Goal: Task Accomplishment & Management: Manage account settings

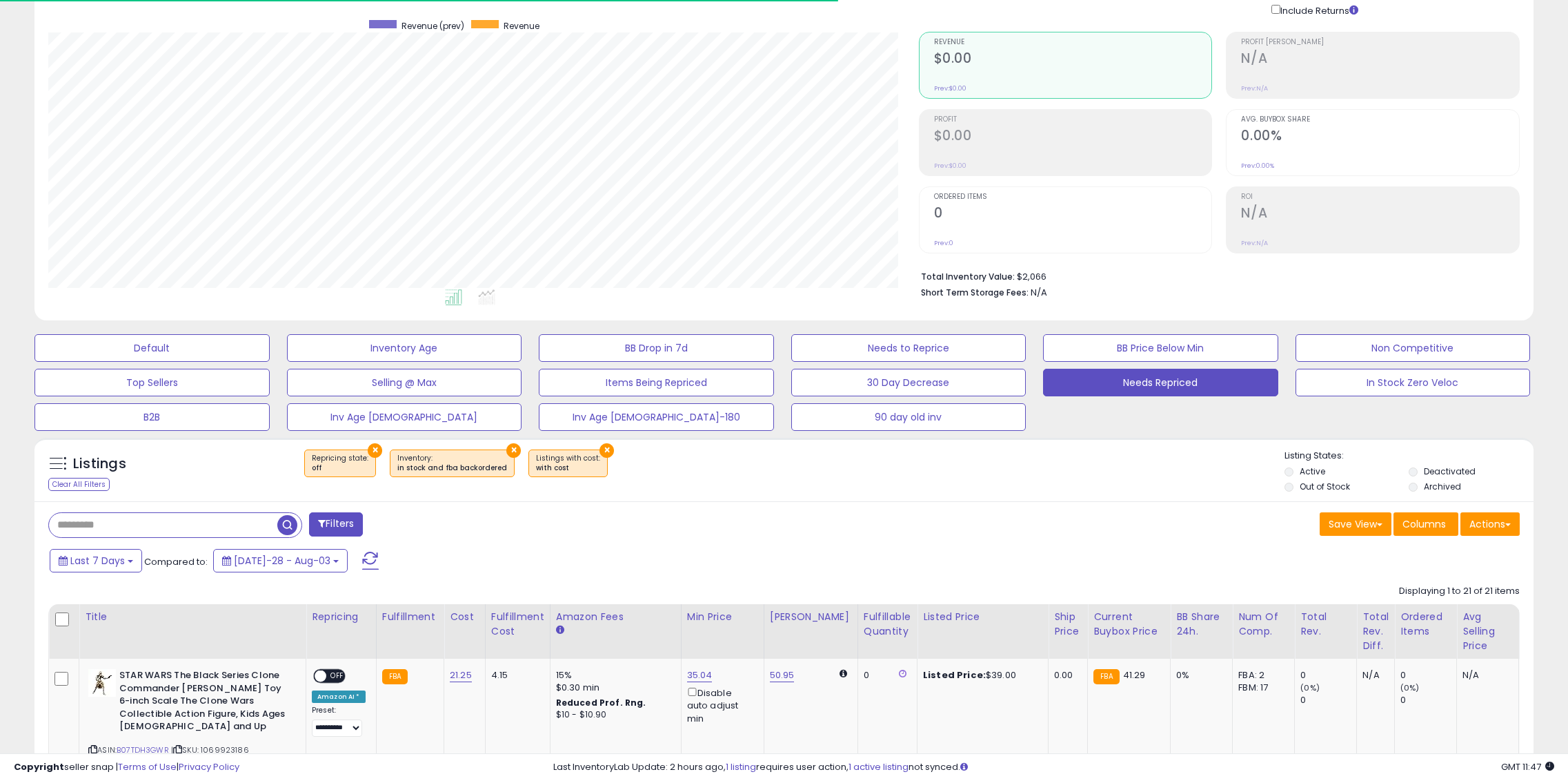
scroll to position [283, 870]
click at [362, 556] on span at bounding box center [370, 560] width 17 height 18
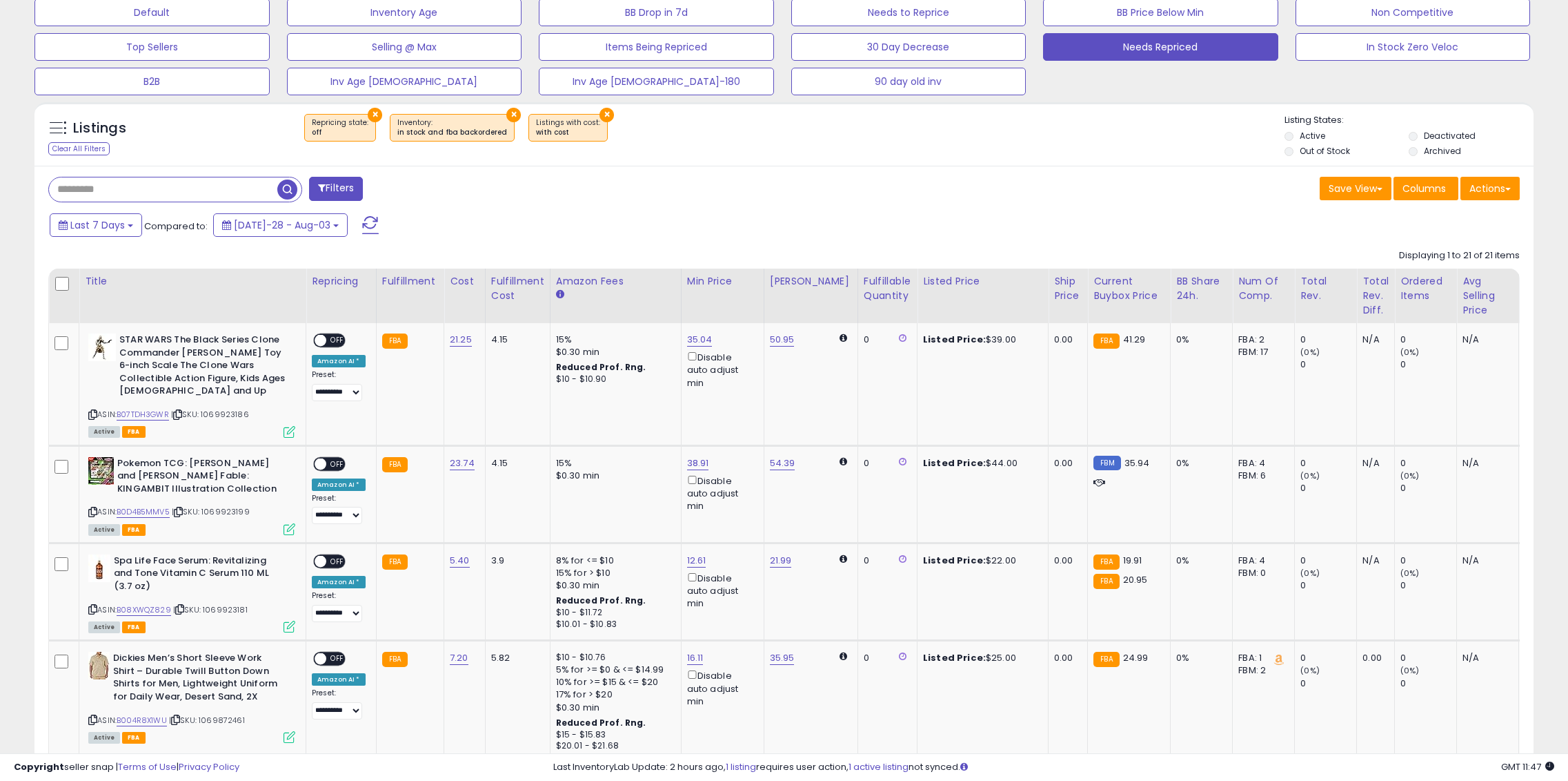
scroll to position [441, 0]
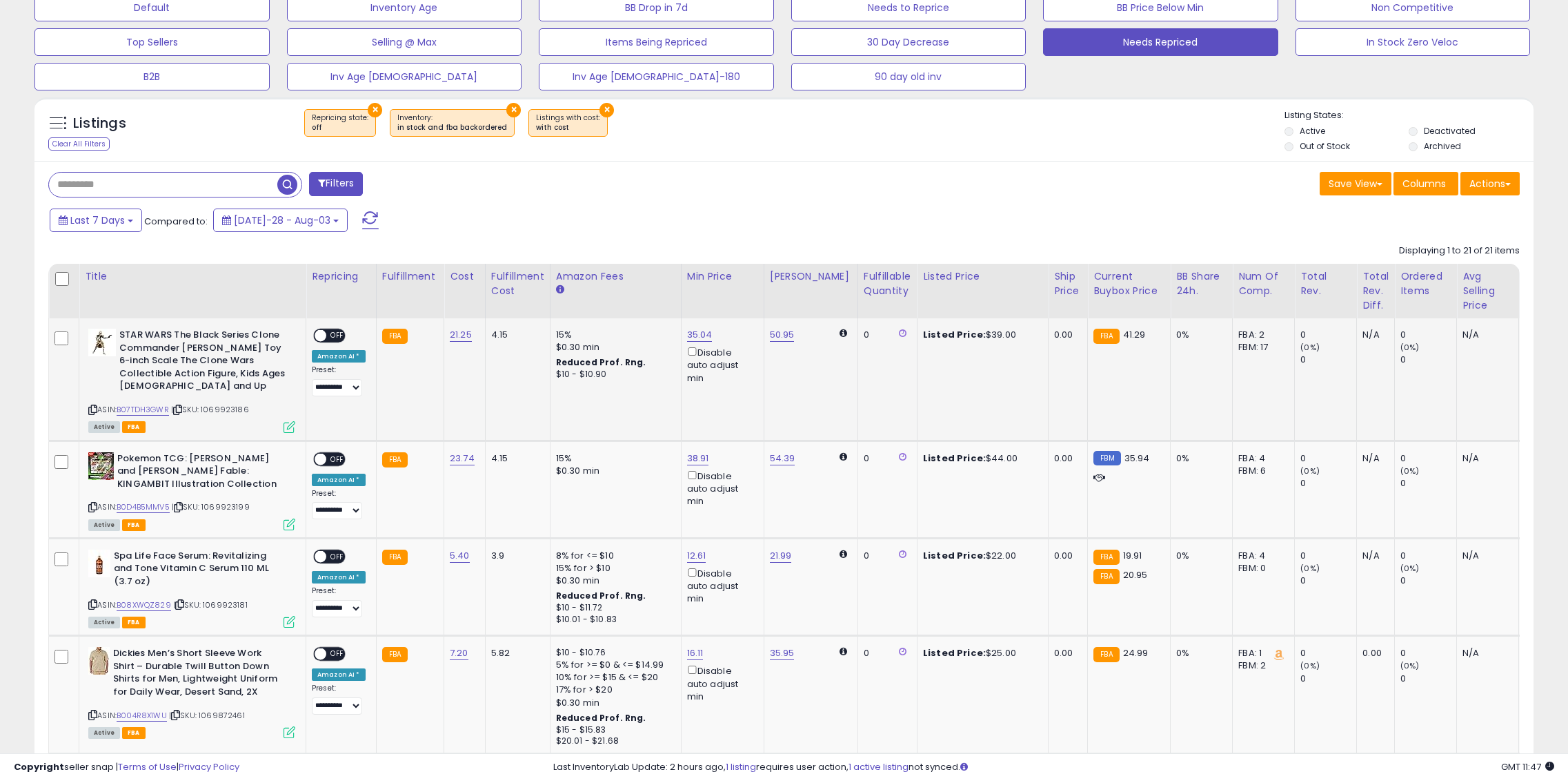
click at [320, 330] on span at bounding box center [320, 336] width 12 height 12
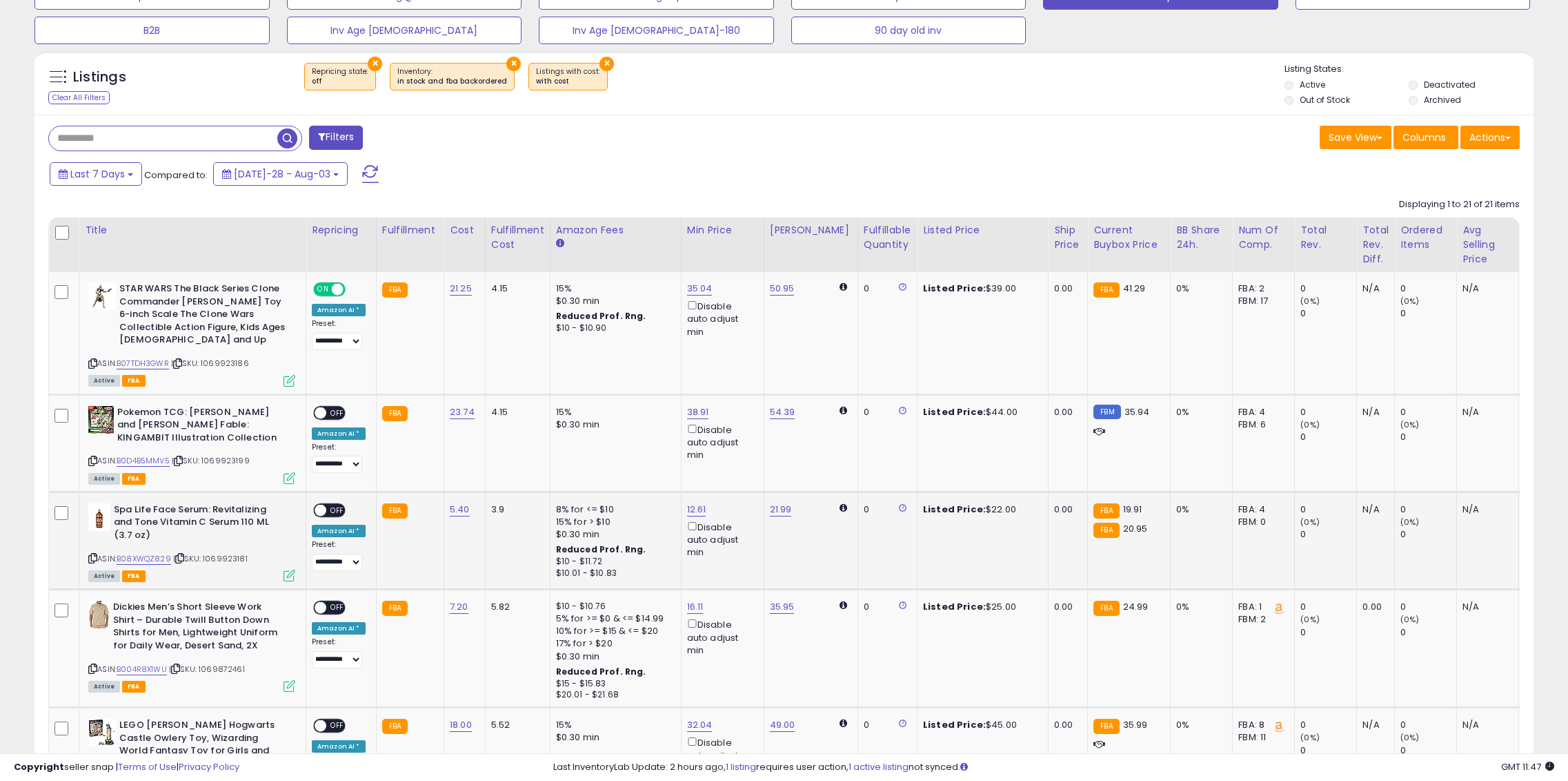
scroll to position [510, 0]
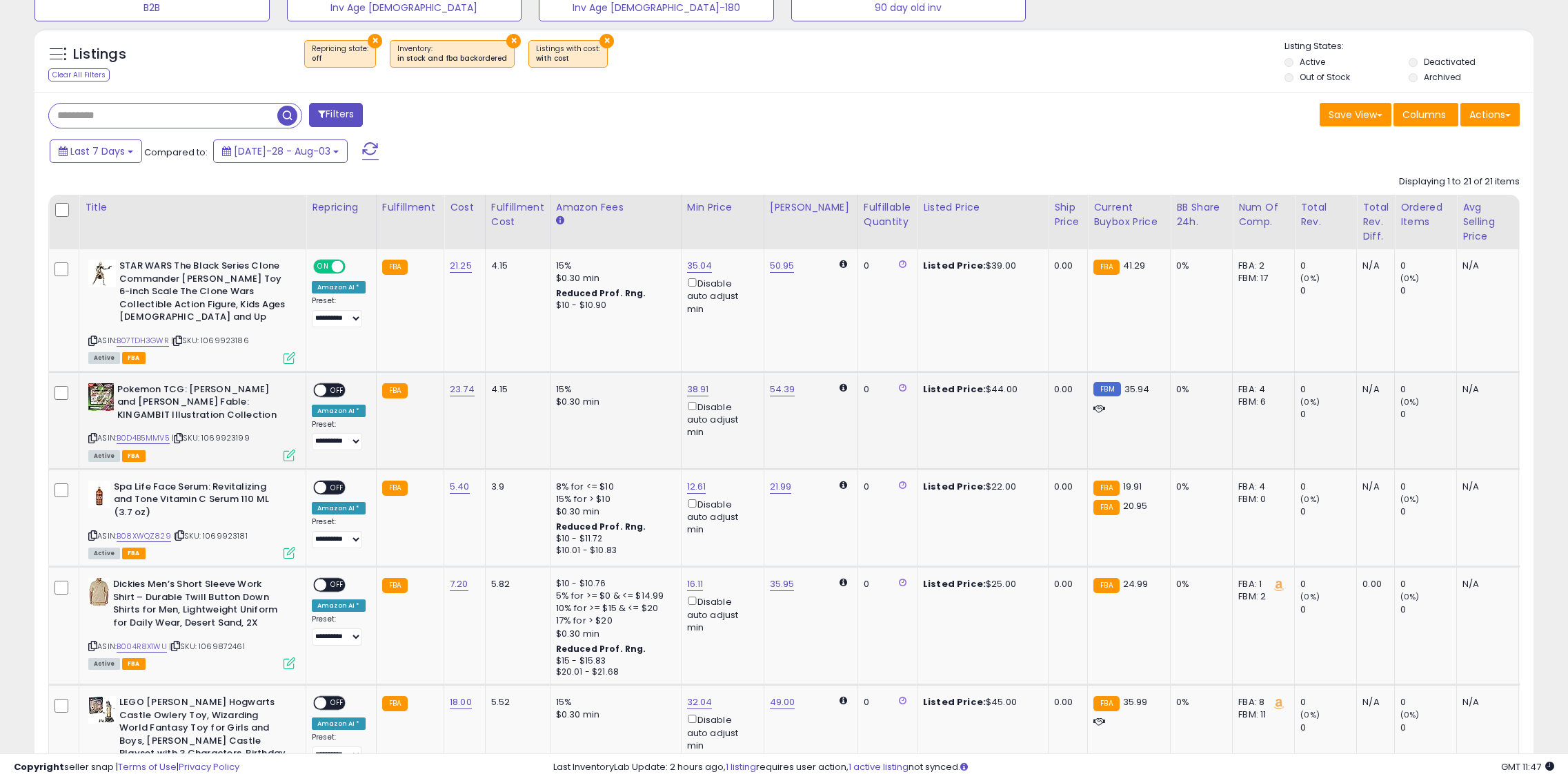
click at [339, 371] on td "**********" at bounding box center [341, 420] width 70 height 98
click at [336, 388] on div "**********" at bounding box center [338, 417] width 53 height 68
click at [331, 384] on div "**********" at bounding box center [338, 417] width 53 height 68
click at [330, 383] on div "ON OFF" at bounding box center [330, 389] width 32 height 14
click at [334, 384] on span "OFF" at bounding box center [337, 390] width 22 height 12
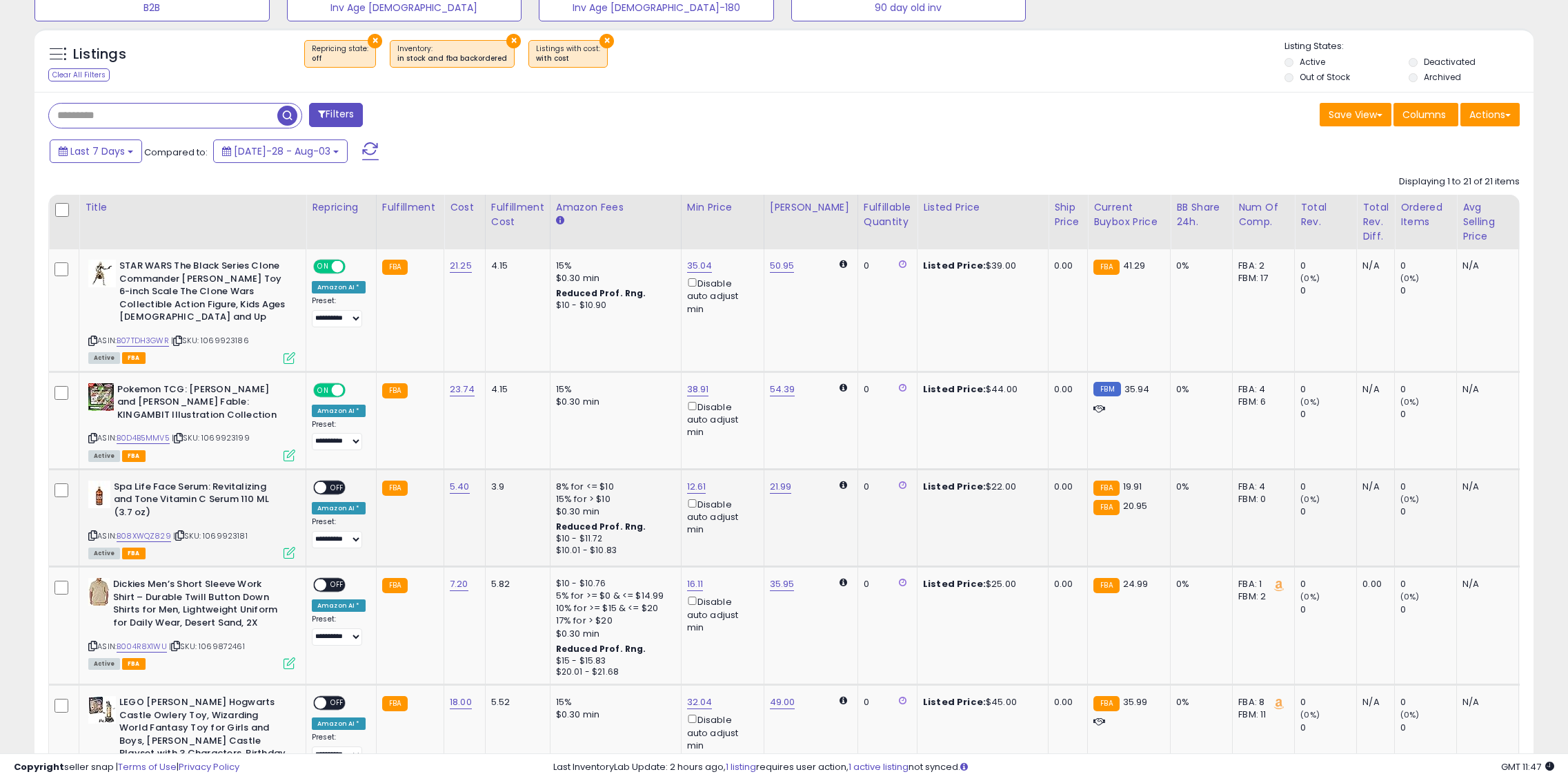
click at [342, 482] on span "OFF" at bounding box center [337, 488] width 22 height 12
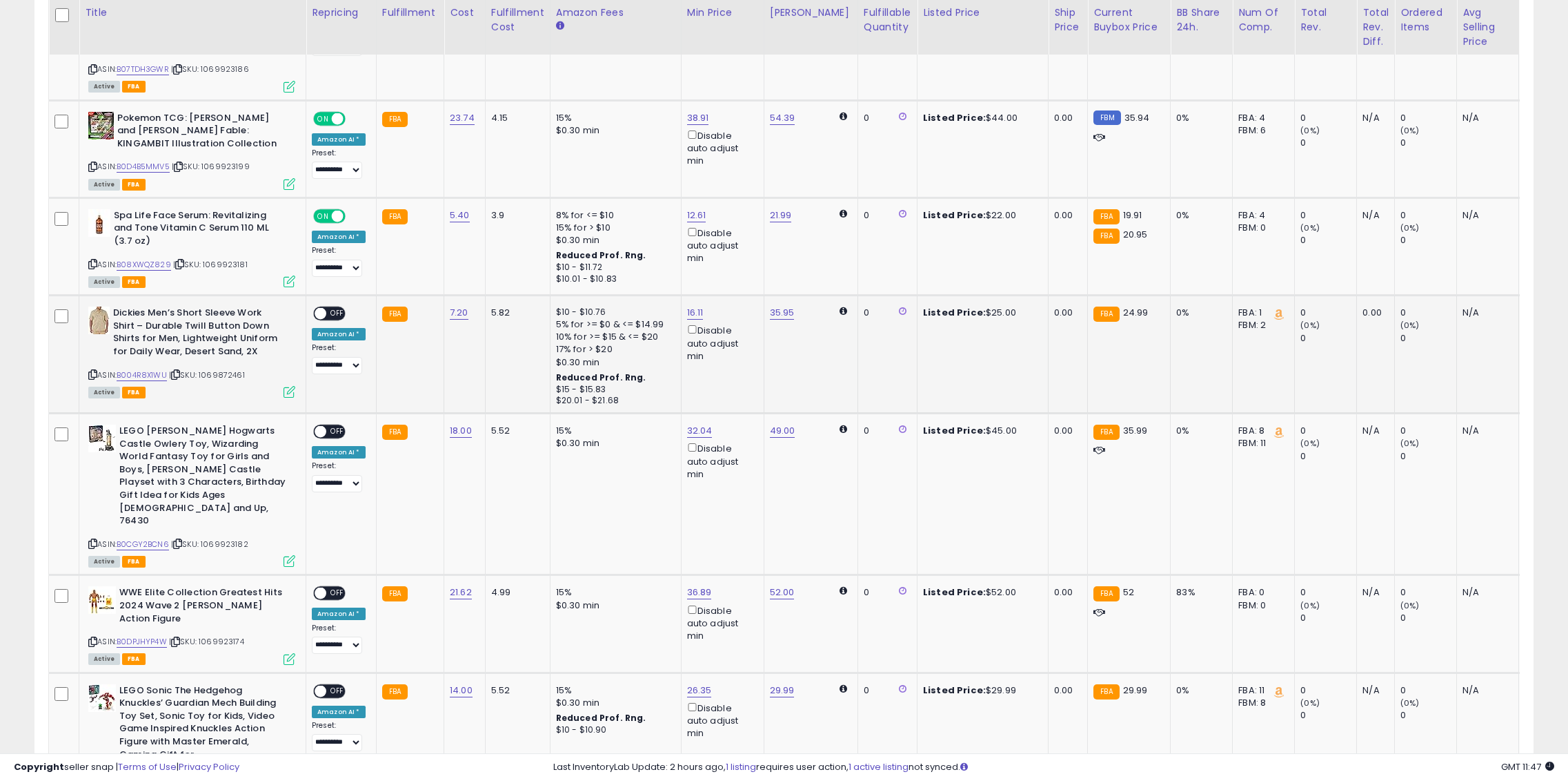
scroll to position [786, 0]
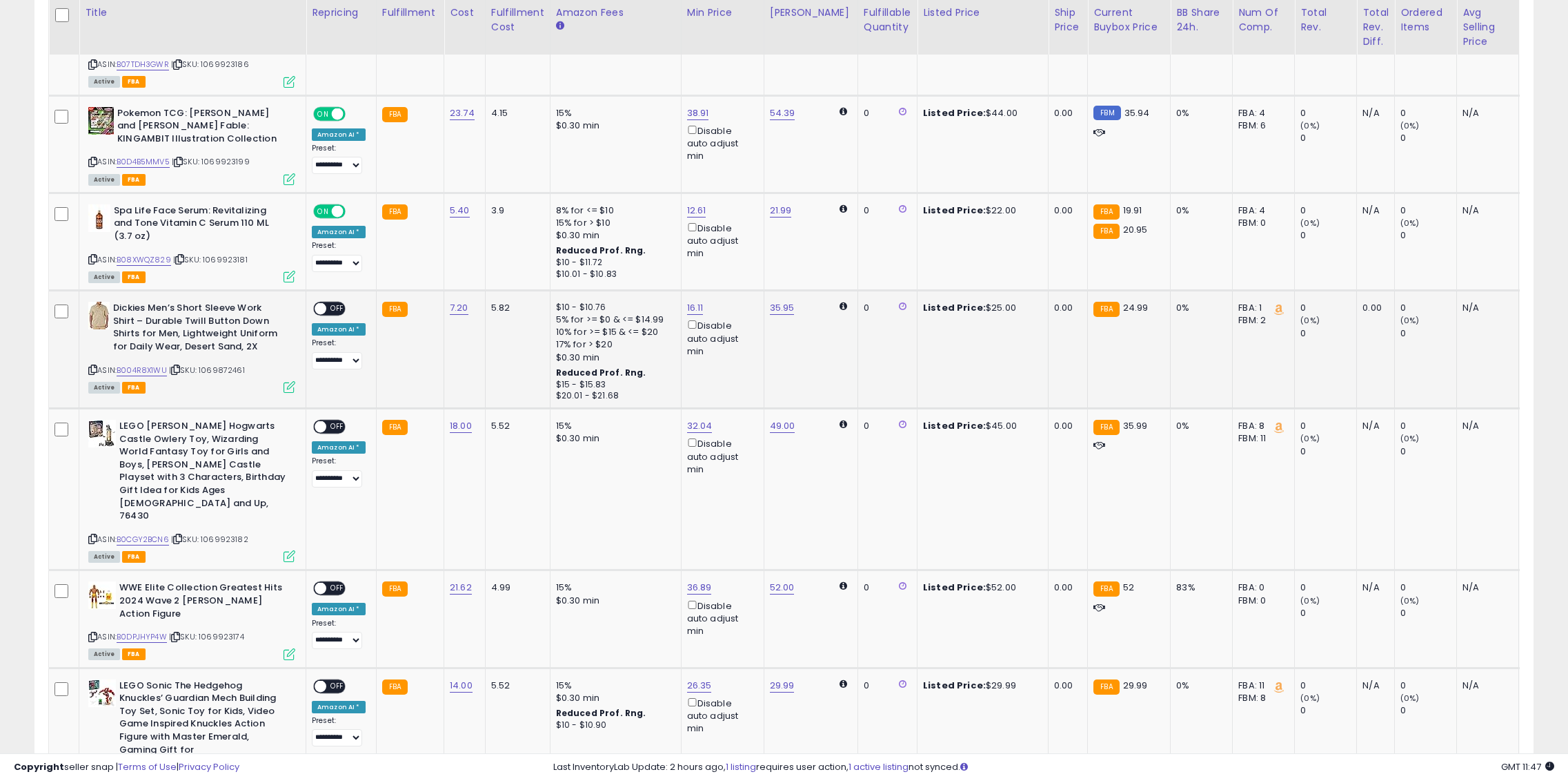
click at [329, 303] on span "OFF" at bounding box center [337, 309] width 22 height 12
click at [324, 421] on span at bounding box center [320, 427] width 12 height 12
drag, startPoint x: 695, startPoint y: 500, endPoint x: 687, endPoint y: 502, distance: 8.2
click at [687, 502] on input "*****" at bounding box center [737, 502] width 123 height 24
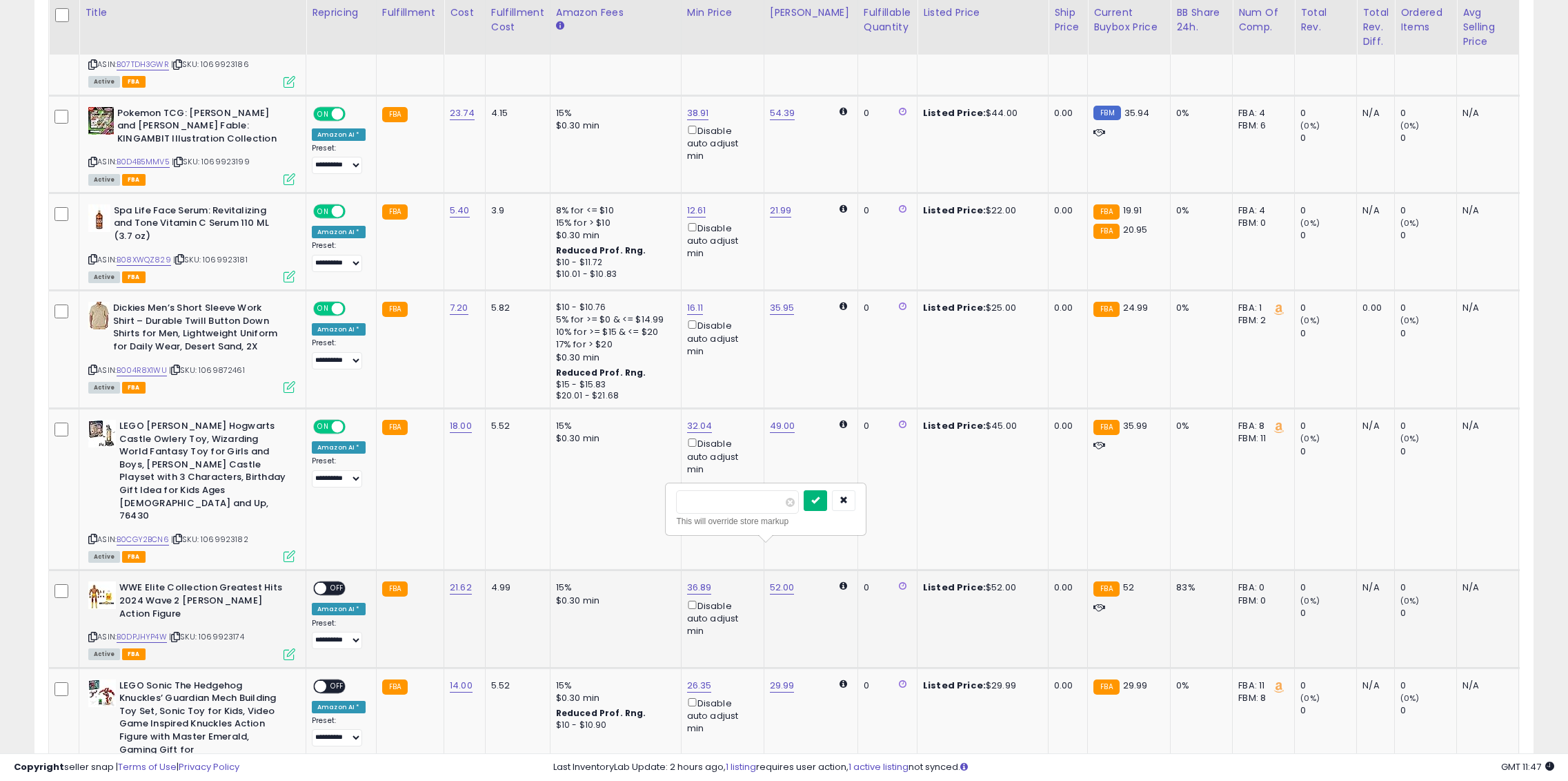
type input "*****"
click at [820, 504] on icon "submit" at bounding box center [815, 499] width 8 height 8
click at [322, 583] on span at bounding box center [320, 589] width 12 height 12
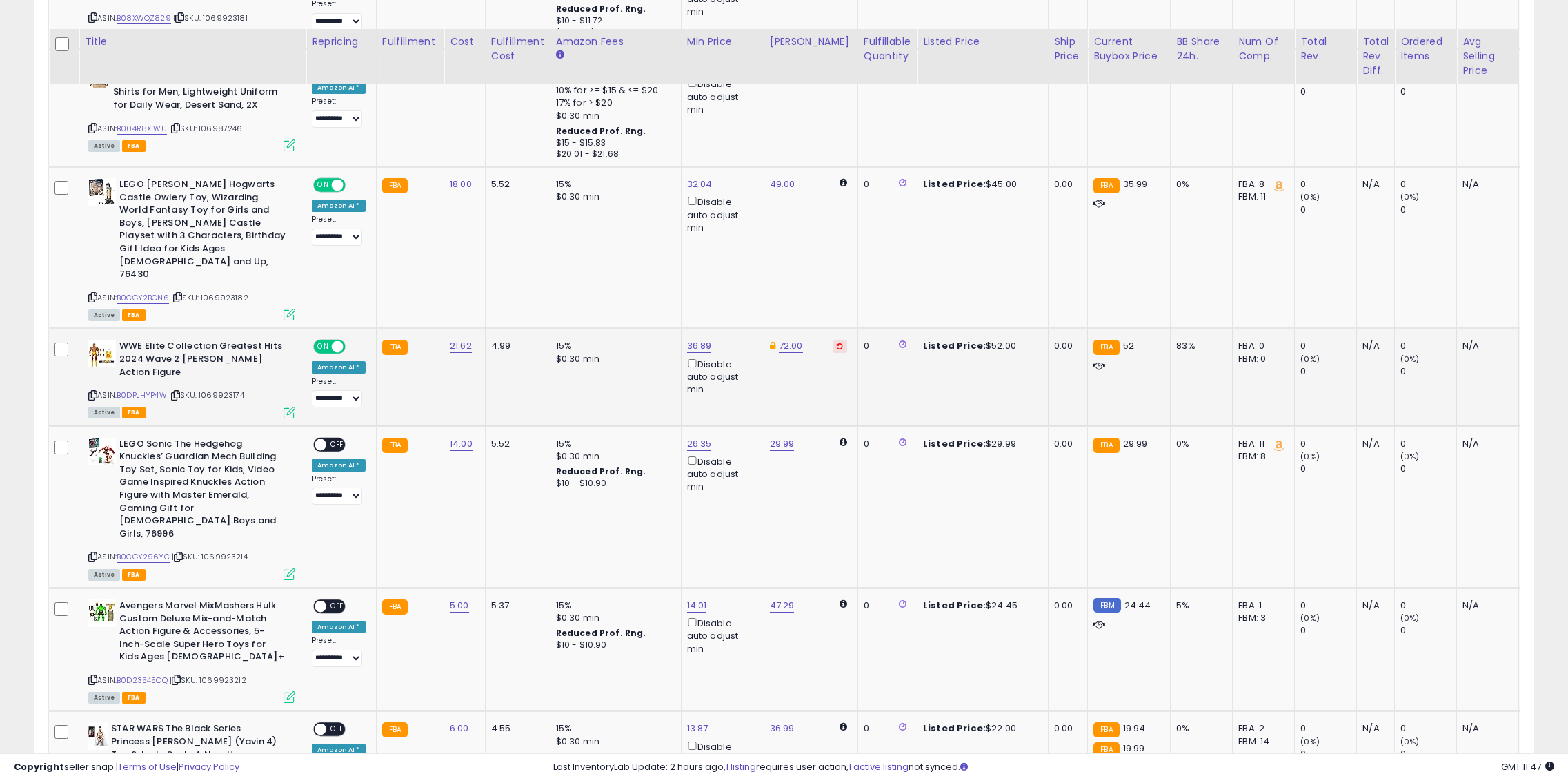
scroll to position [1063, 0]
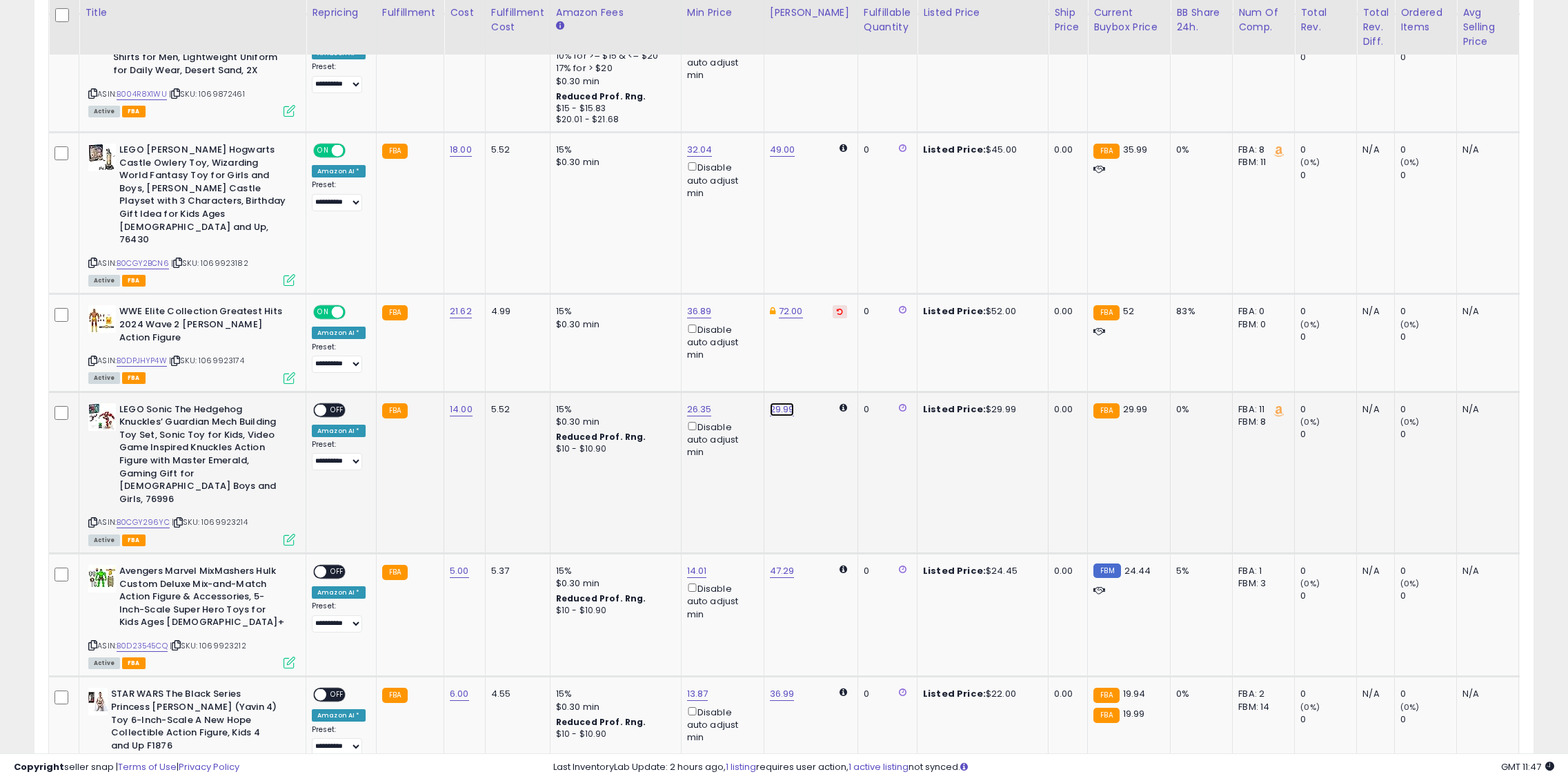
drag, startPoint x: 692, startPoint y: 322, endPoint x: 679, endPoint y: 329, distance: 14.8
click at [684, 321] on input "*****" at bounding box center [737, 323] width 123 height 24
type input "*****"
drag, startPoint x: 831, startPoint y: 315, endPoint x: 653, endPoint y: 354, distance: 182.2
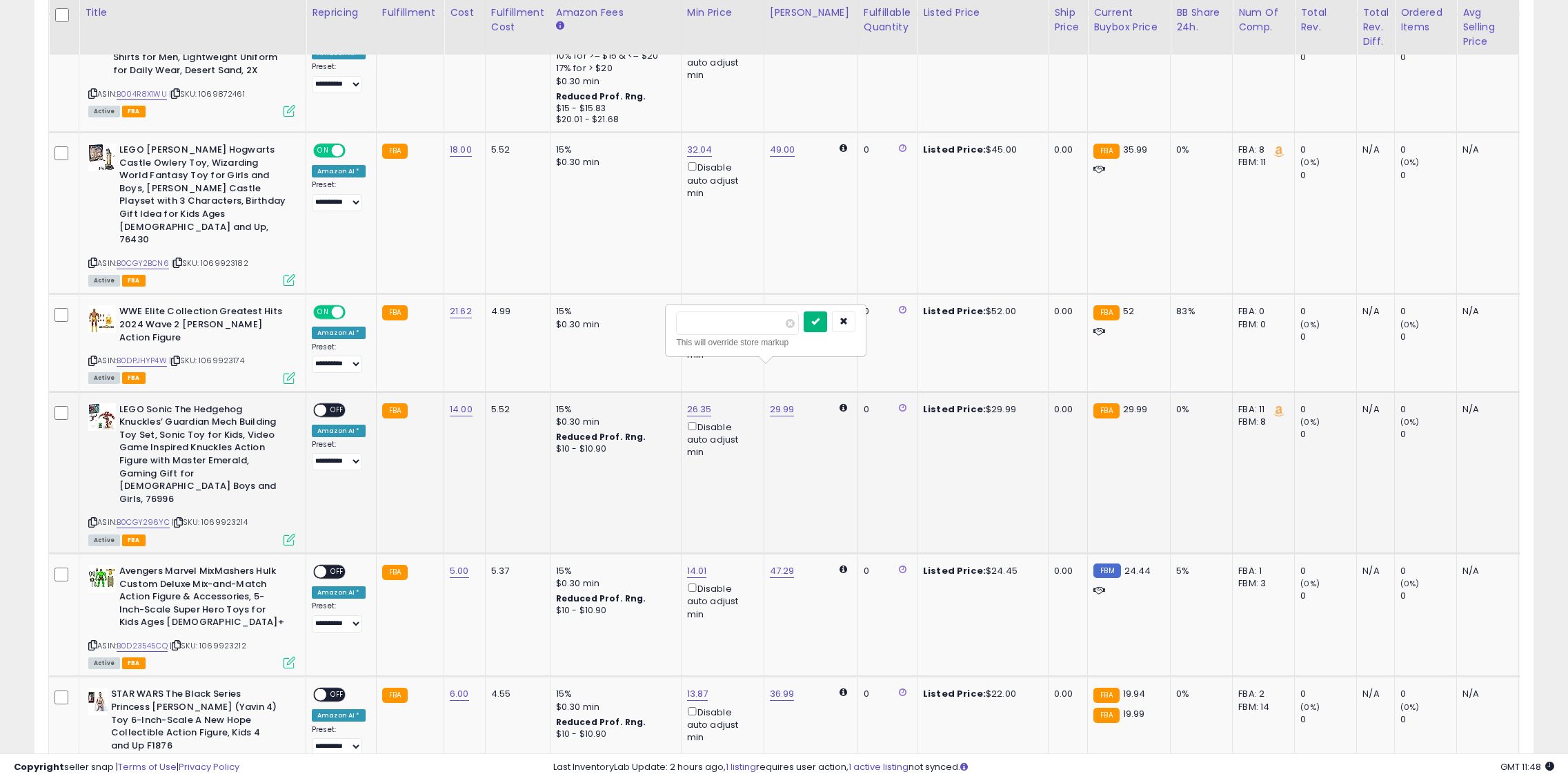
click at [827, 316] on button "submit" at bounding box center [815, 321] width 24 height 20
click at [328, 404] on span "OFF" at bounding box center [337, 410] width 22 height 12
click at [335, 566] on span "OFF" at bounding box center [337, 572] width 22 height 12
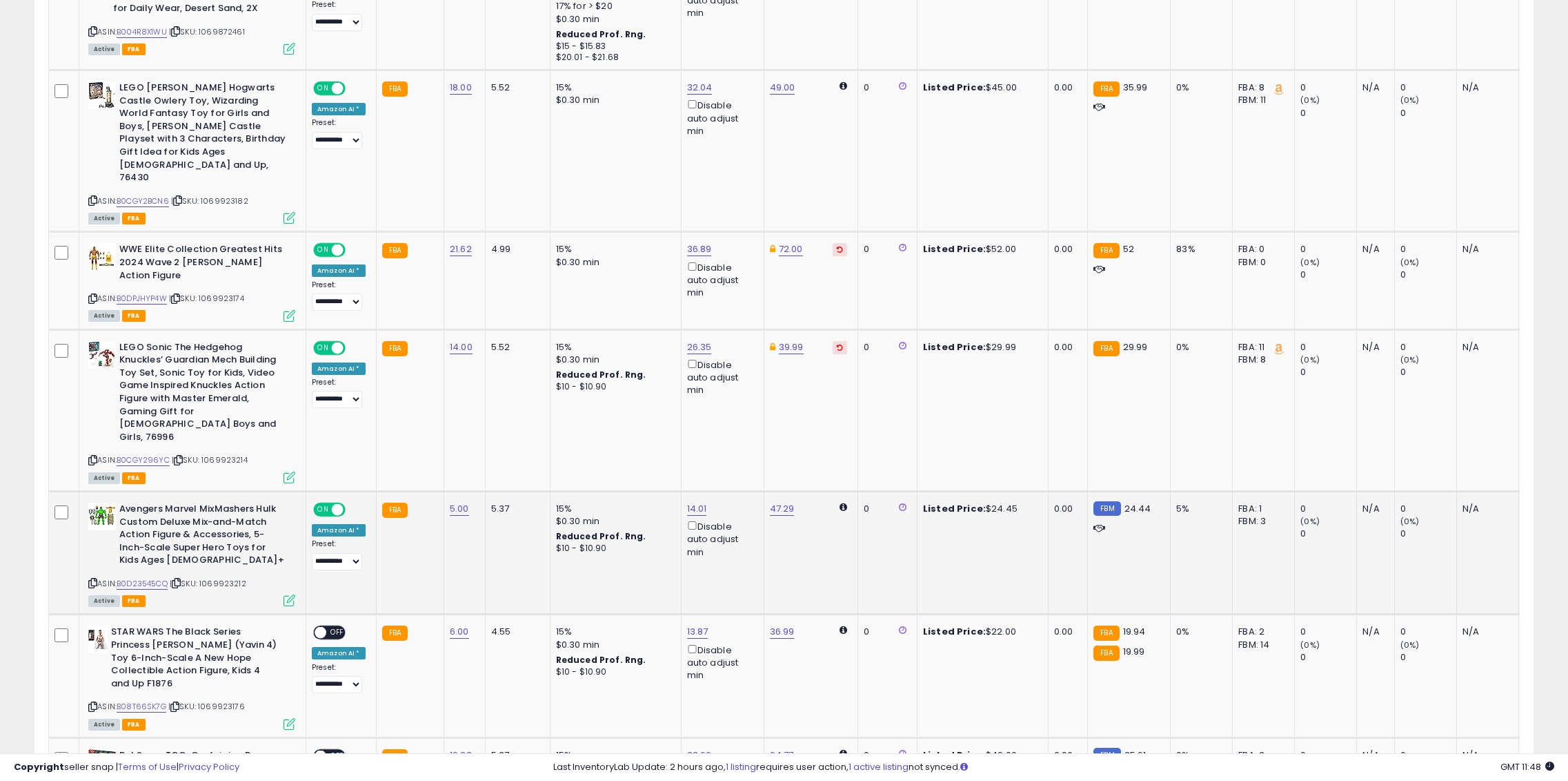
scroll to position [1269, 0]
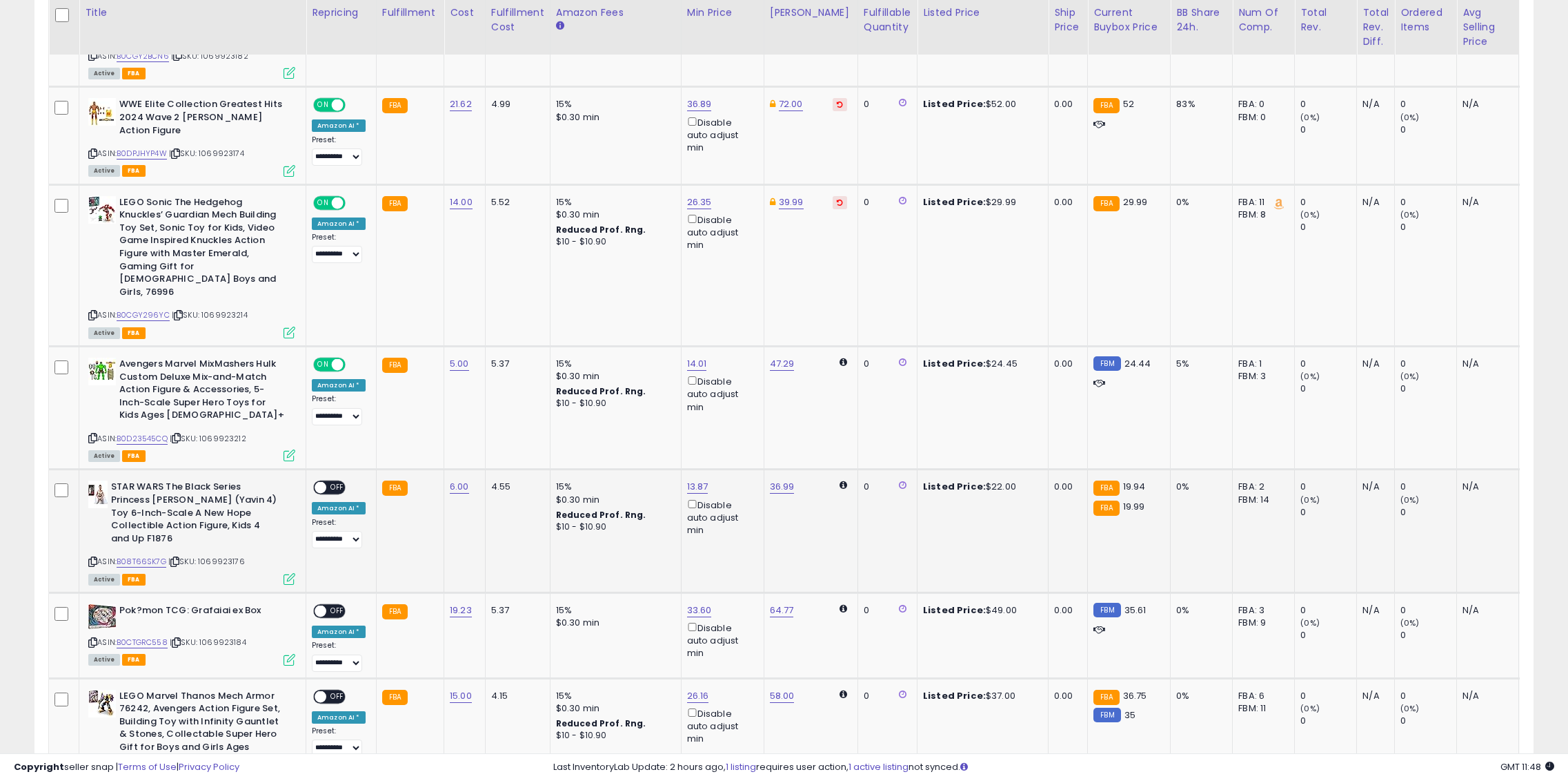
click at [329, 482] on span "OFF" at bounding box center [337, 488] width 22 height 12
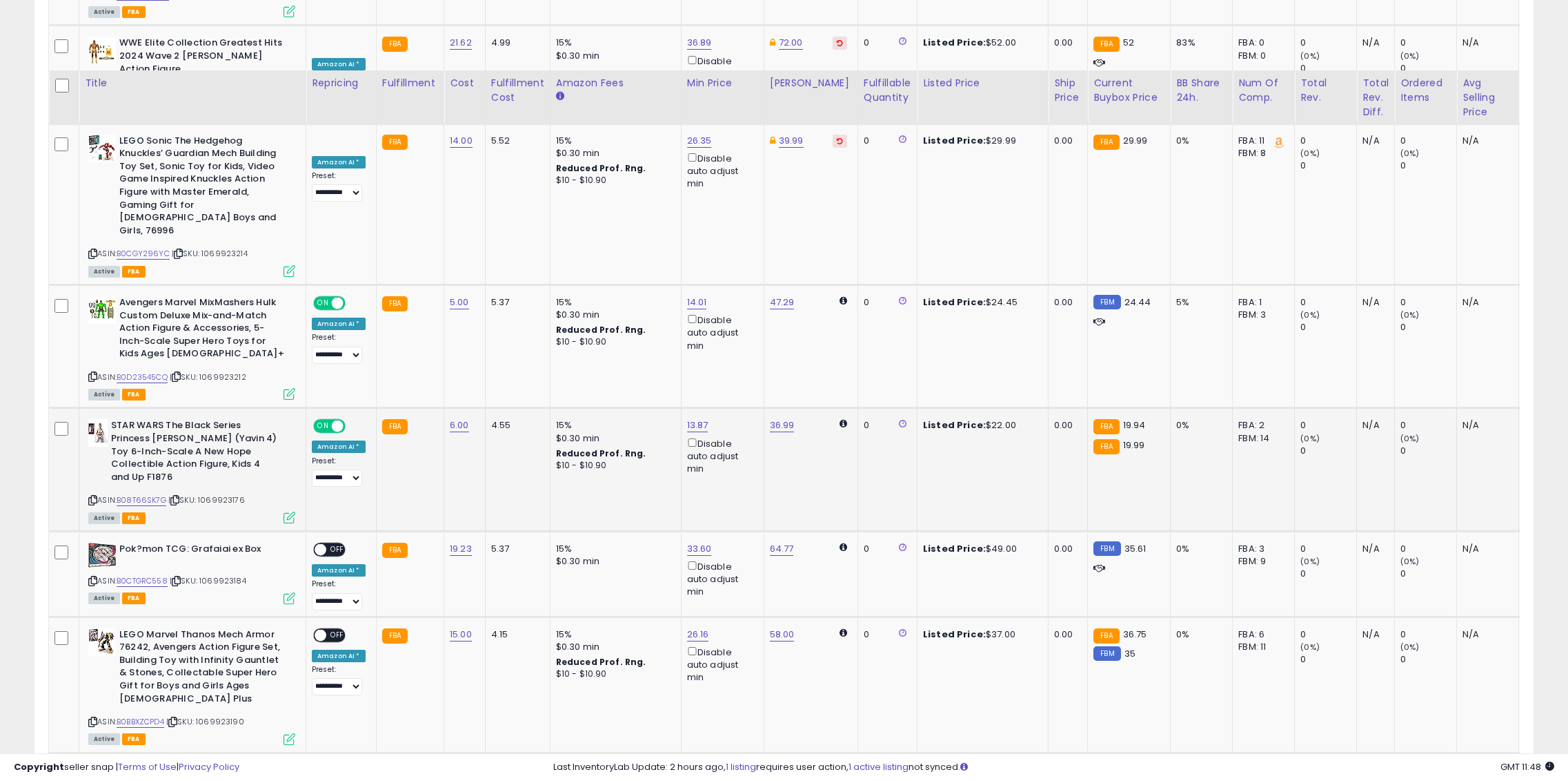
scroll to position [1408, 0]
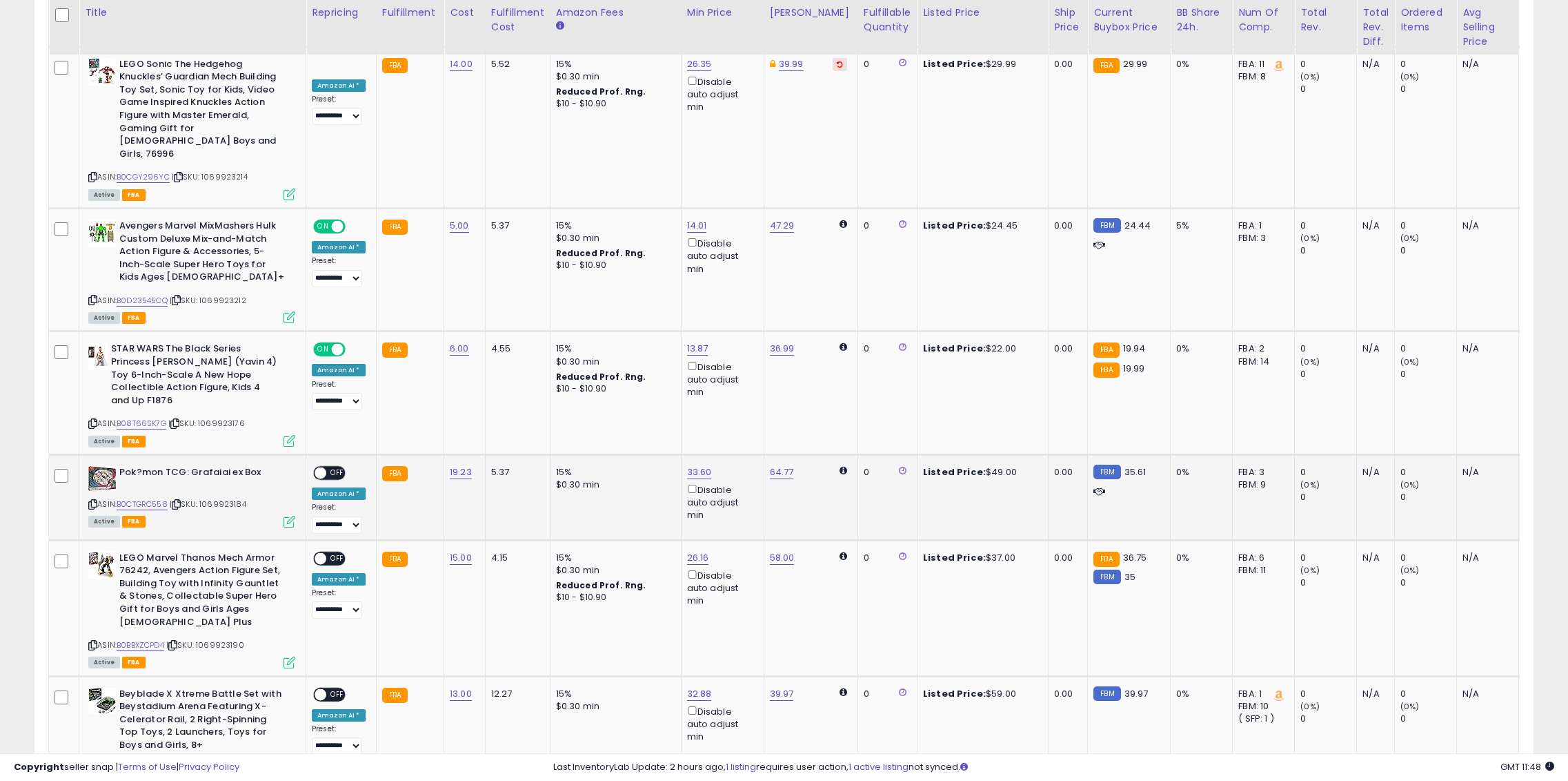
click at [331, 467] on span "OFF" at bounding box center [337, 473] width 22 height 12
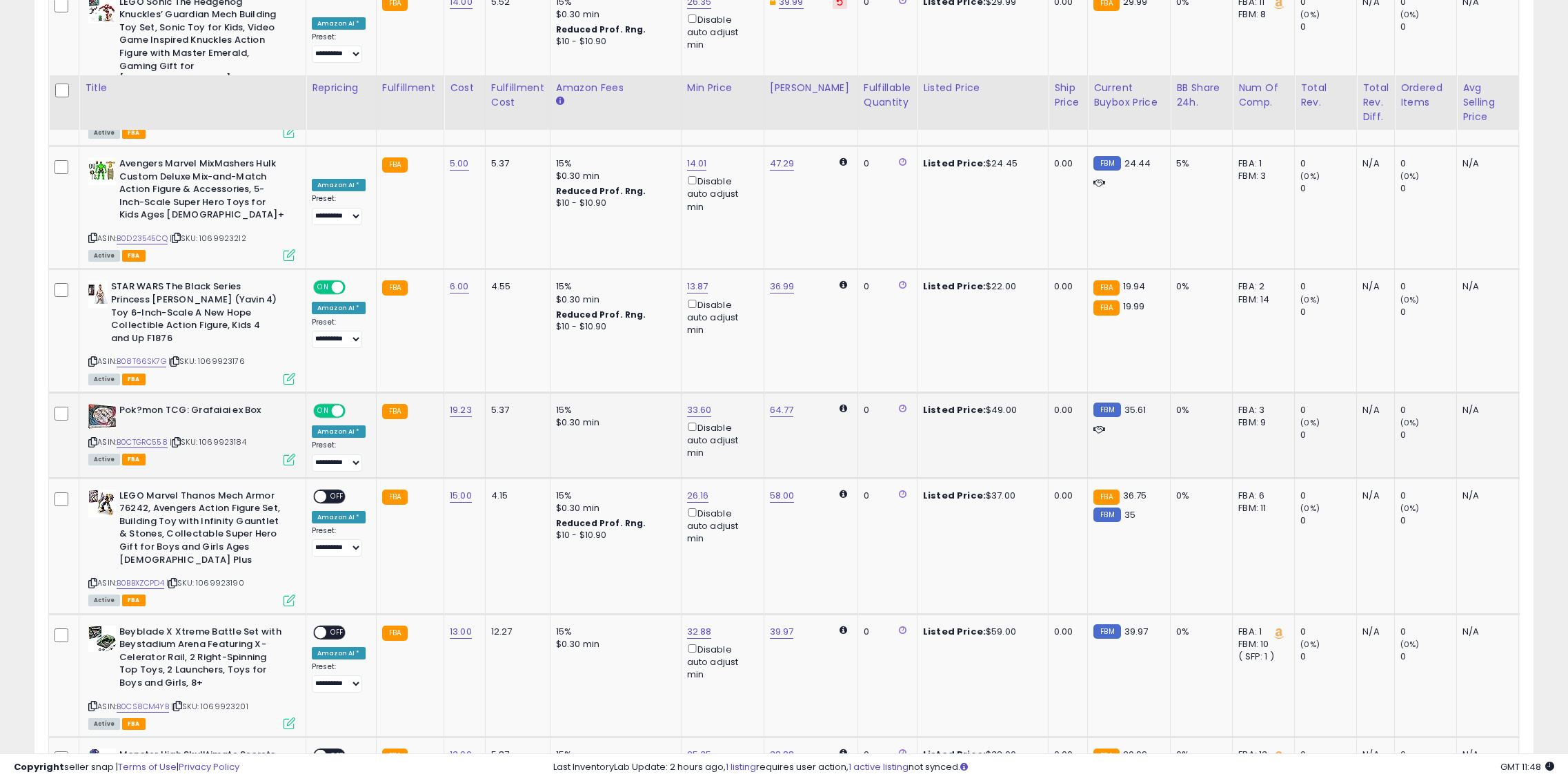
scroll to position [1545, 0]
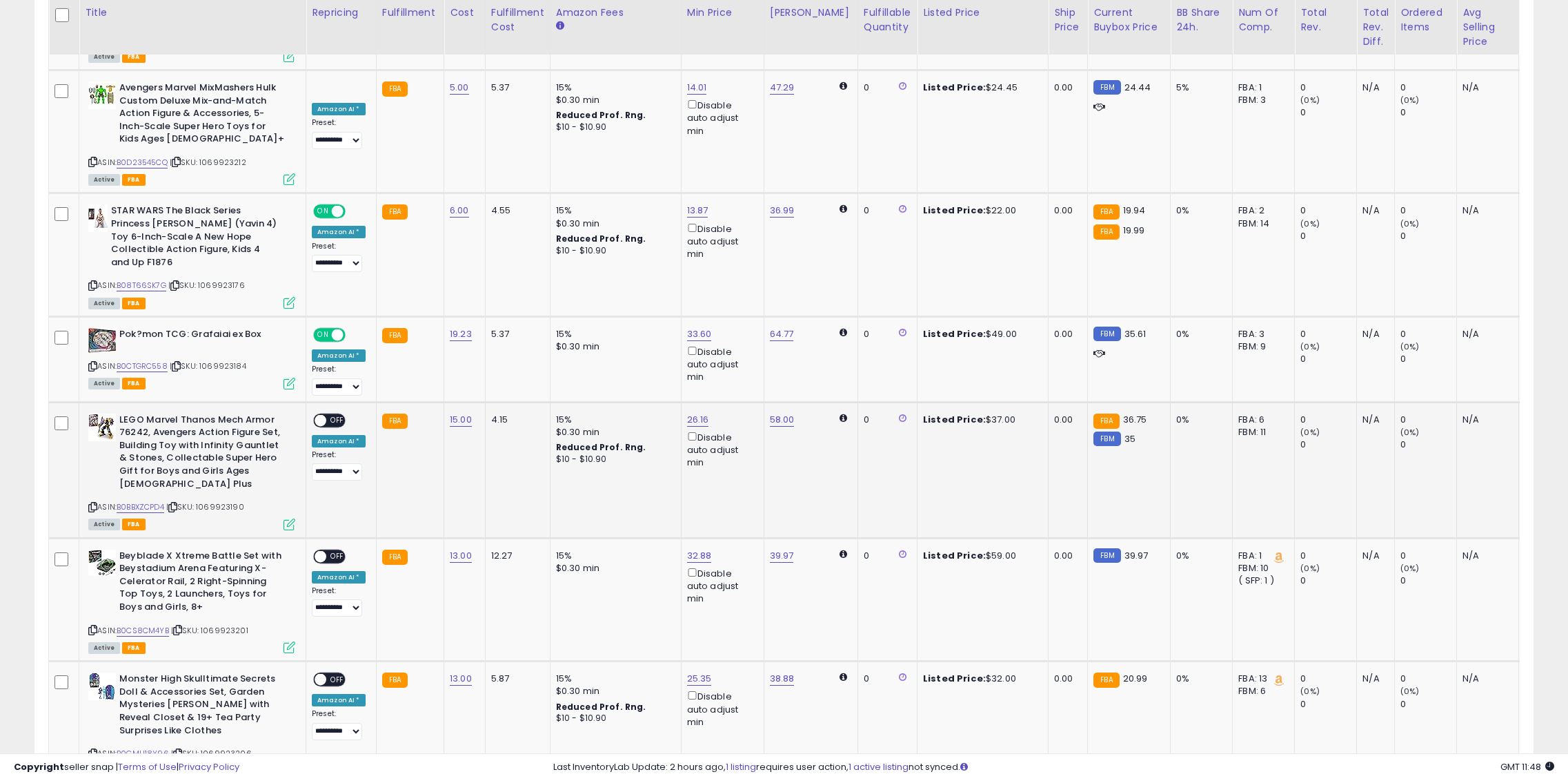
click at [333, 414] on span "OFF" at bounding box center [337, 420] width 22 height 12
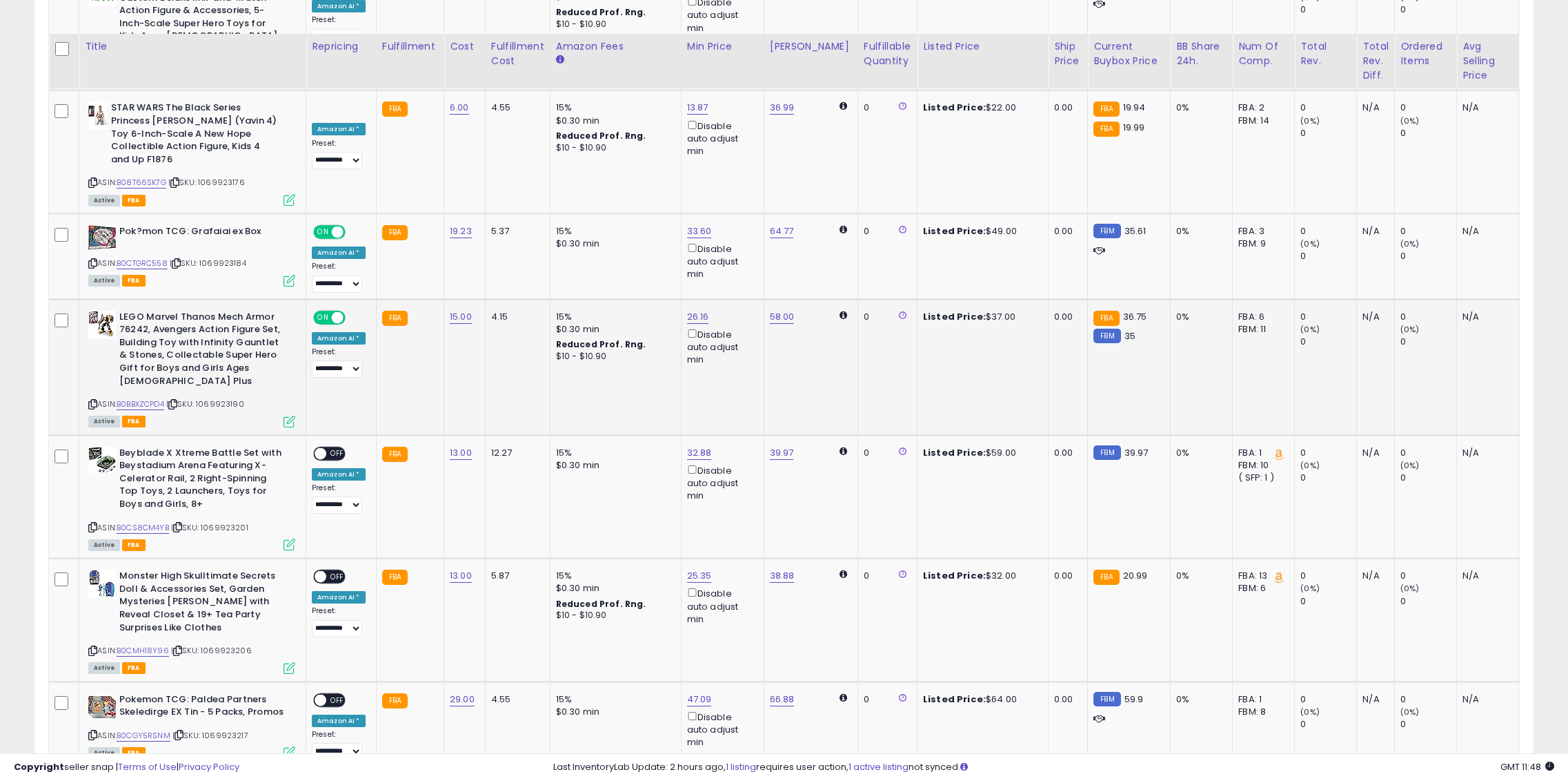
scroll to position [1683, 0]
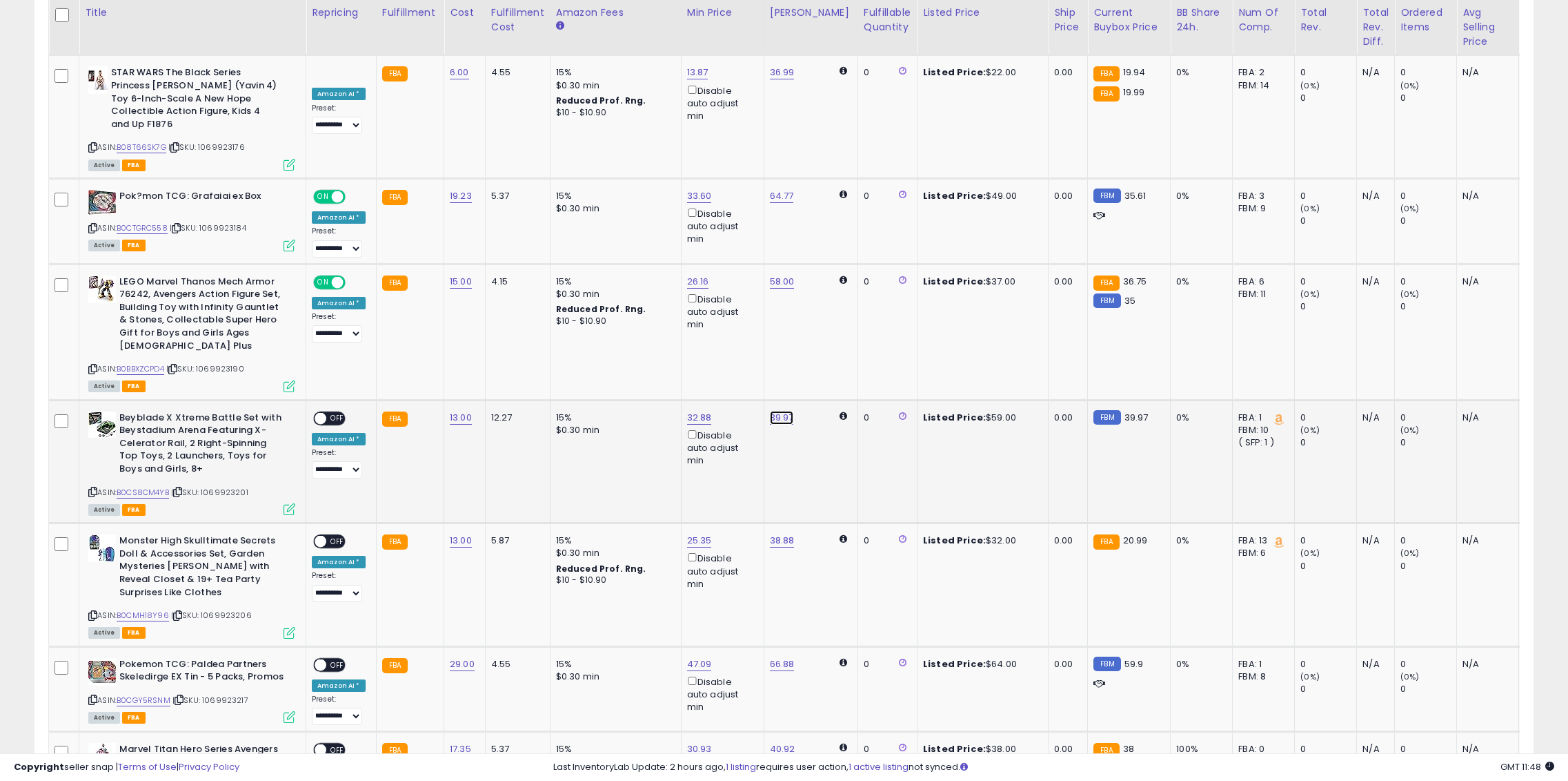
drag, startPoint x: 687, startPoint y: 303, endPoint x: 763, endPoint y: 315, distance: 76.9
click at [759, 303] on input "*****" at bounding box center [737, 306] width 123 height 24
type input "**"
click at [827, 304] on button "submit" at bounding box center [815, 304] width 24 height 20
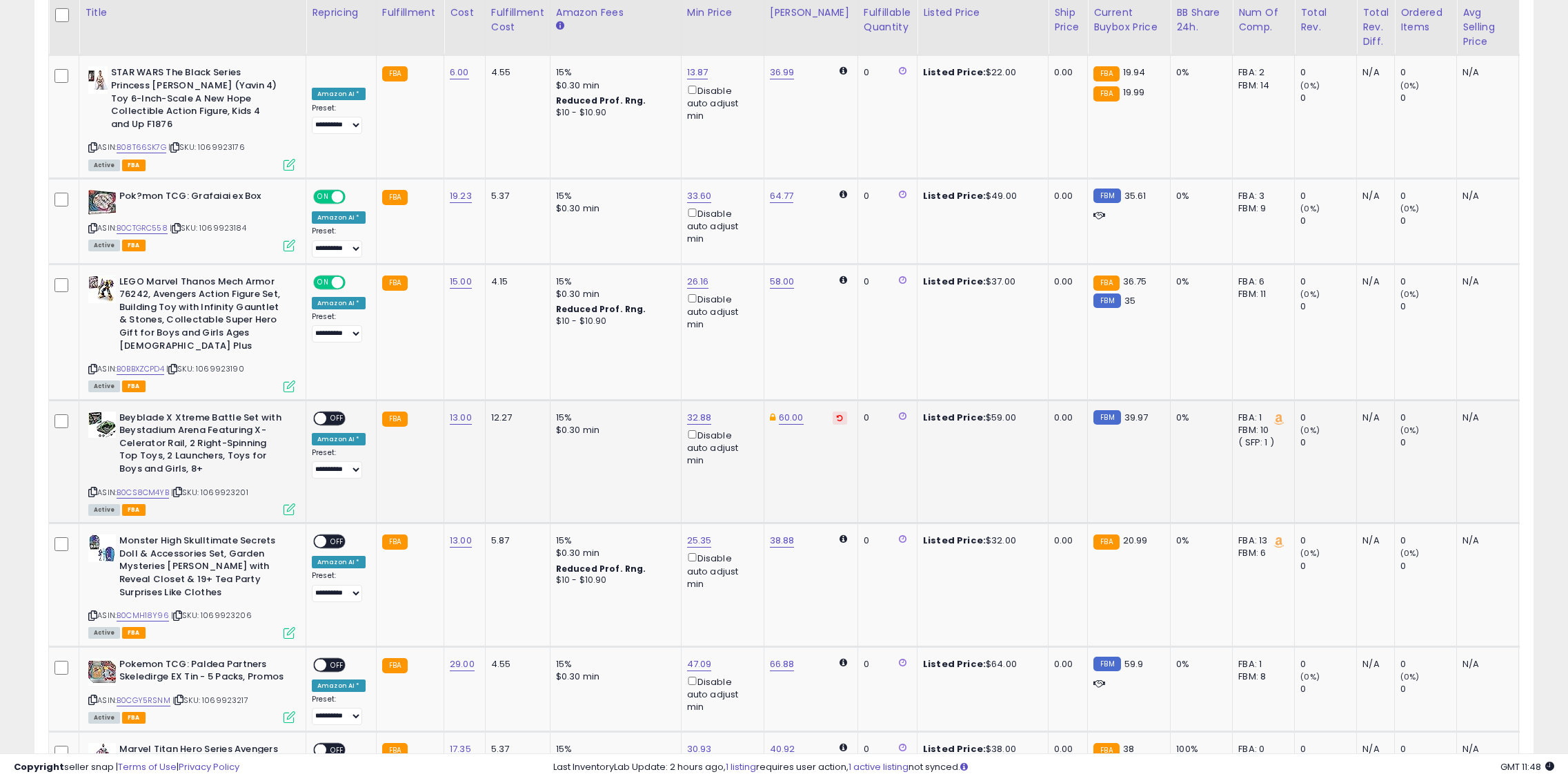
click at [331, 399] on td "**********" at bounding box center [341, 460] width 70 height 123
click at [331, 412] on span "OFF" at bounding box center [337, 418] width 22 height 12
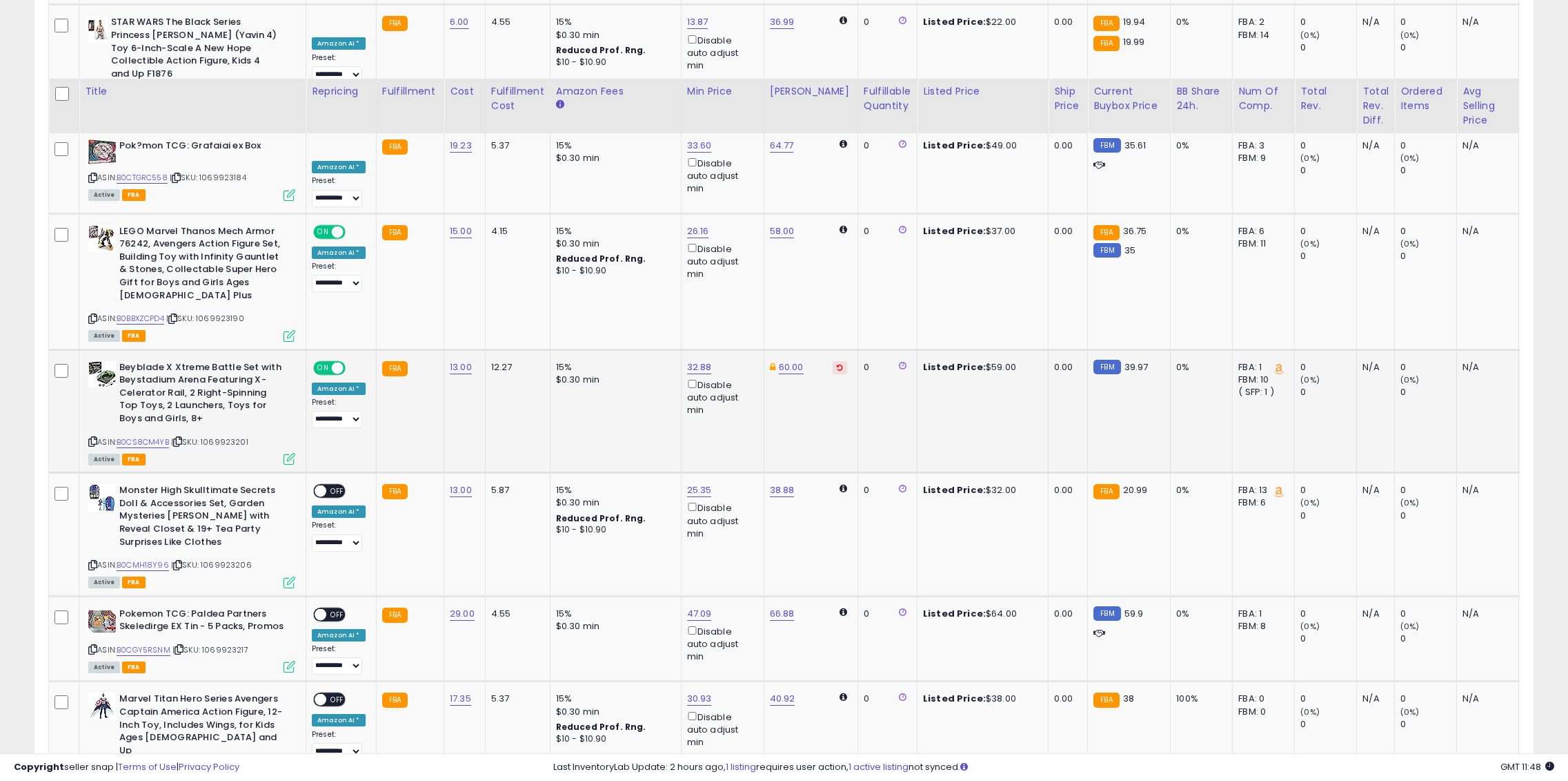
scroll to position [1821, 0]
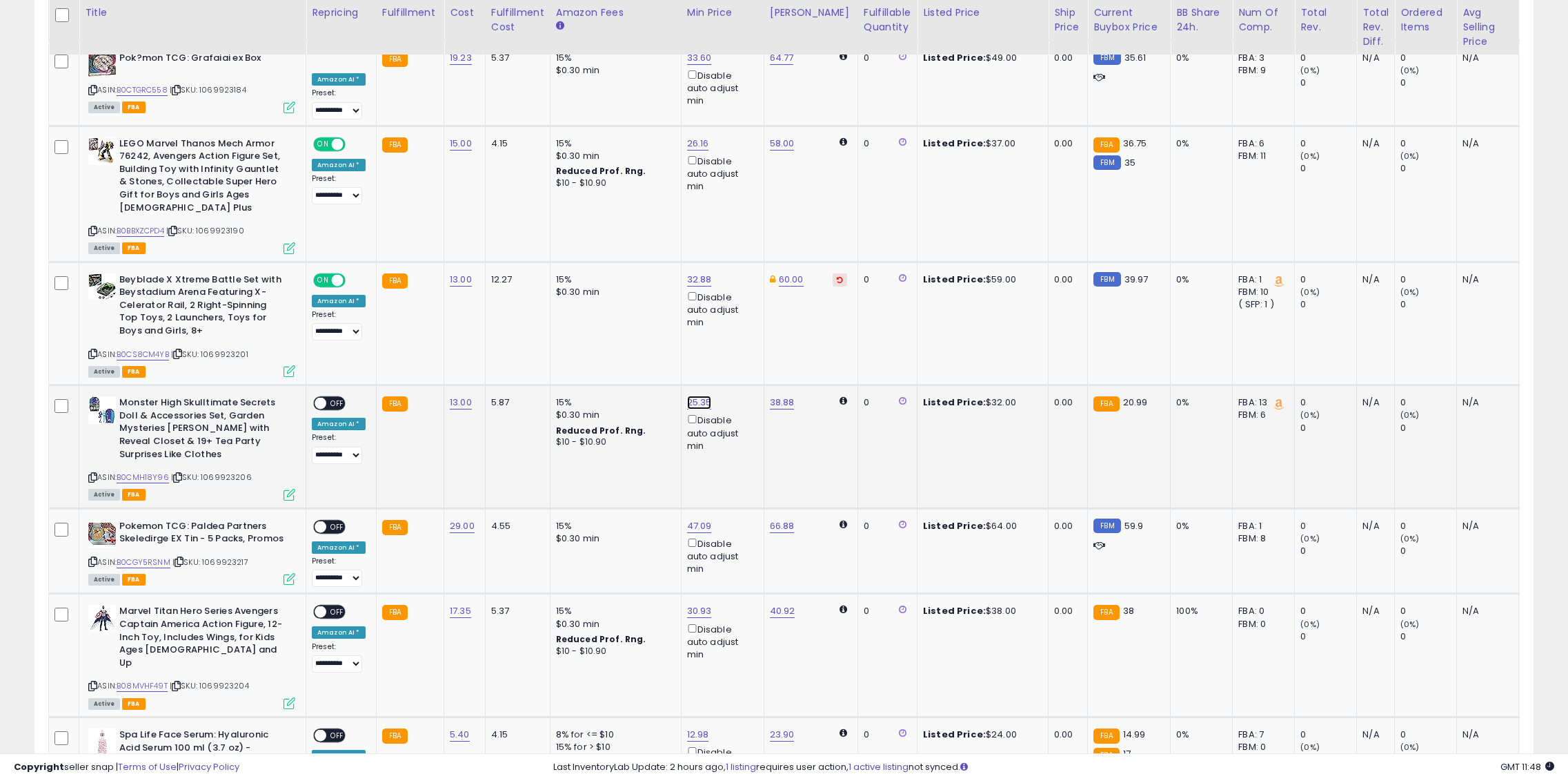
drag, startPoint x: 647, startPoint y: 295, endPoint x: 587, endPoint y: 284, distance: 61.0
click at [587, 284] on div "***** This will override store markup" at bounding box center [683, 298] width 198 height 50
type input "**"
click at [744, 281] on button "submit" at bounding box center [733, 289] width 24 height 20
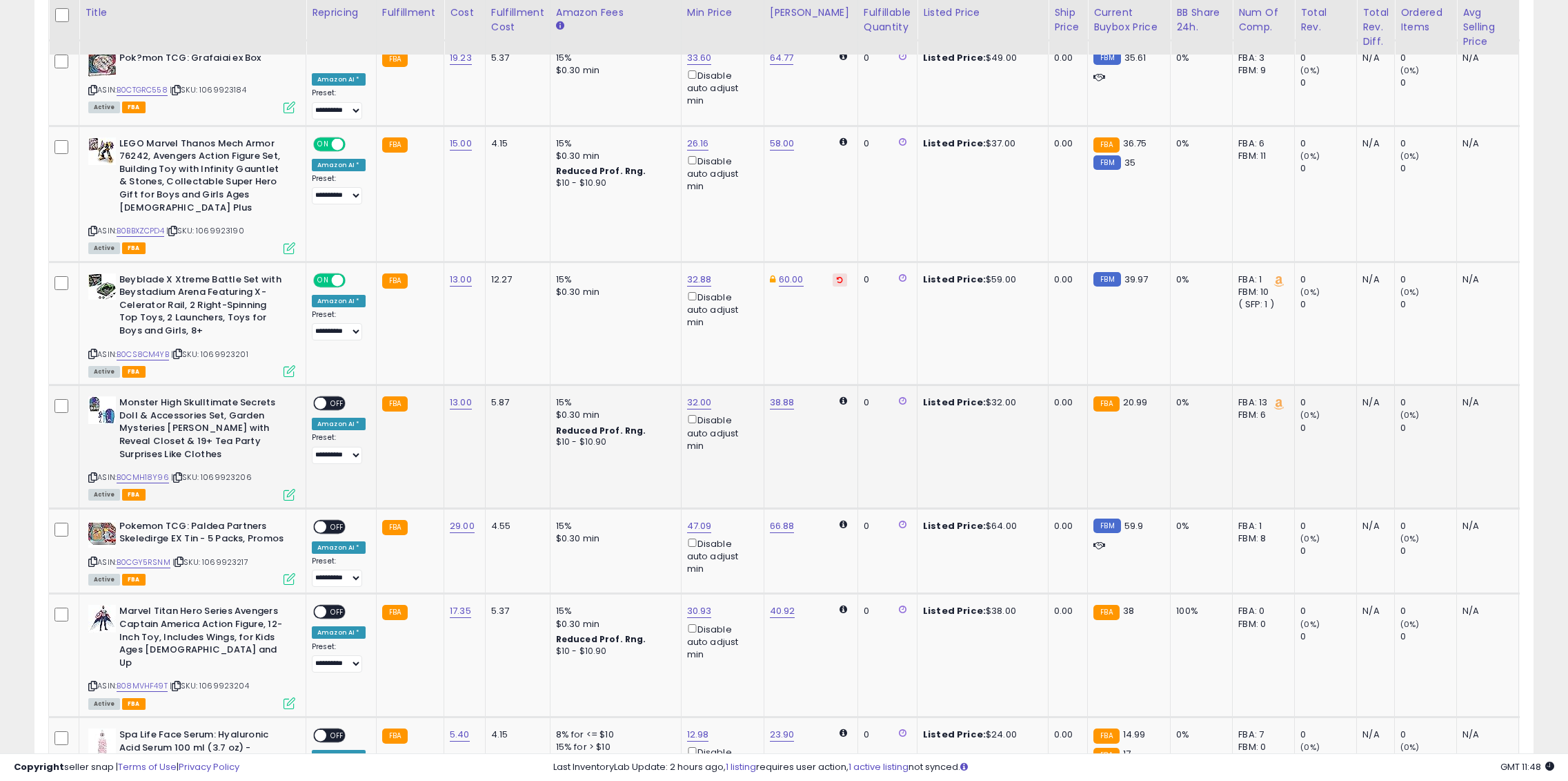
click at [344, 385] on td "**********" at bounding box center [341, 446] width 70 height 123
click at [343, 385] on td "**********" at bounding box center [341, 446] width 70 height 123
click at [341, 398] on span "OFF" at bounding box center [337, 404] width 22 height 12
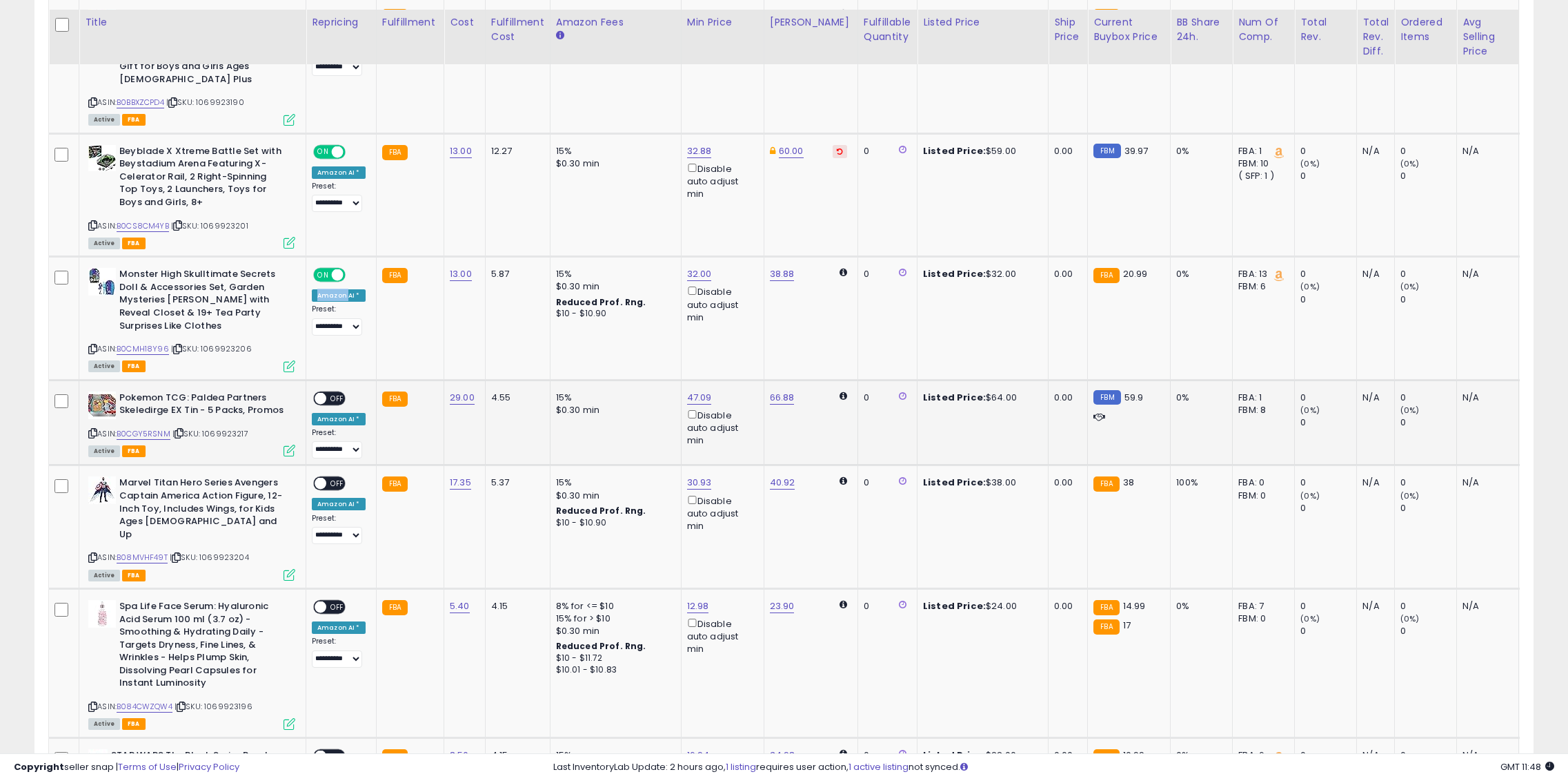
scroll to position [1960, 0]
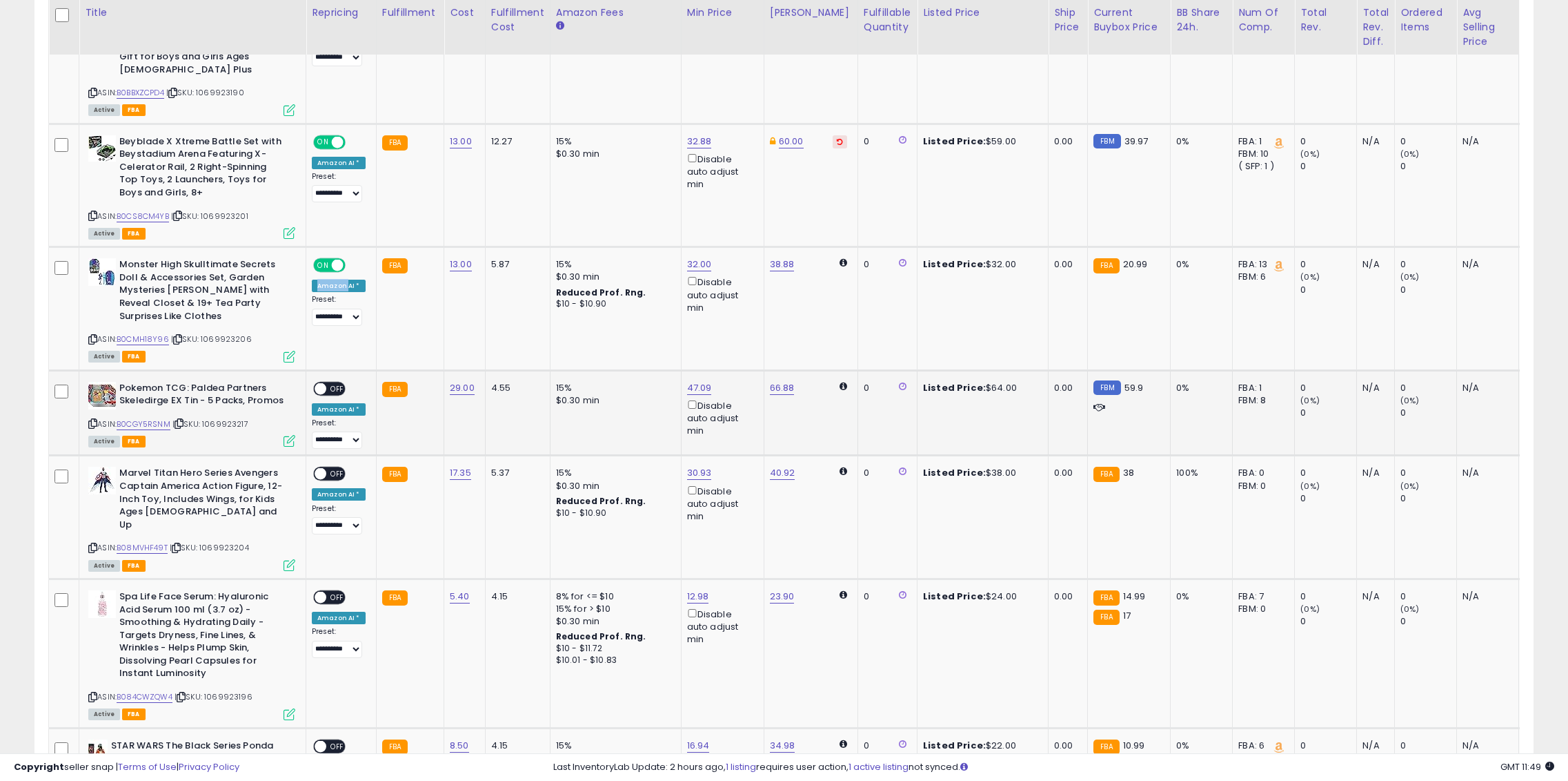
click at [333, 382] on span "OFF" at bounding box center [337, 388] width 22 height 12
click at [334, 468] on span "OFF" at bounding box center [337, 474] width 22 height 12
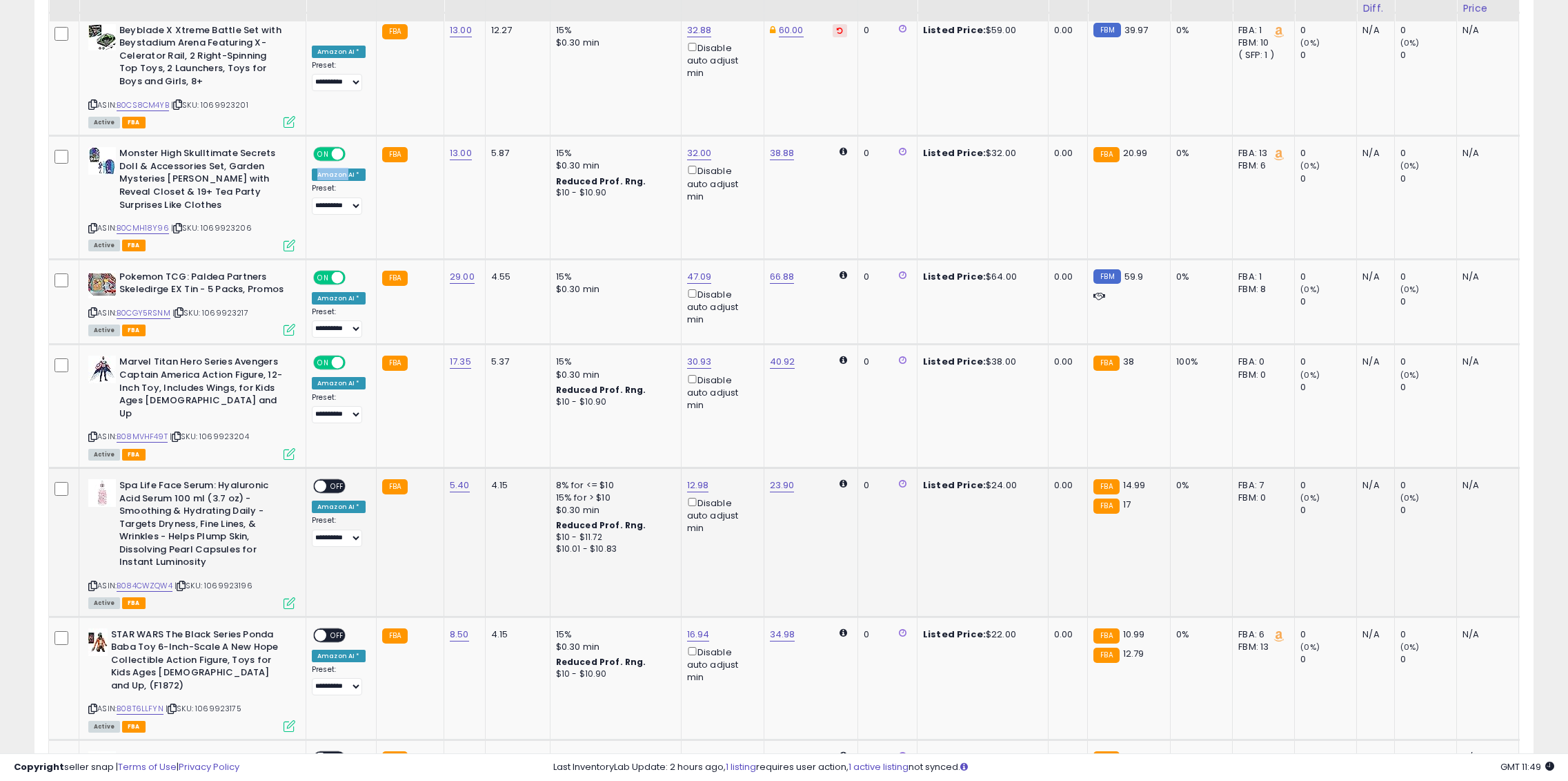
scroll to position [2167, 0]
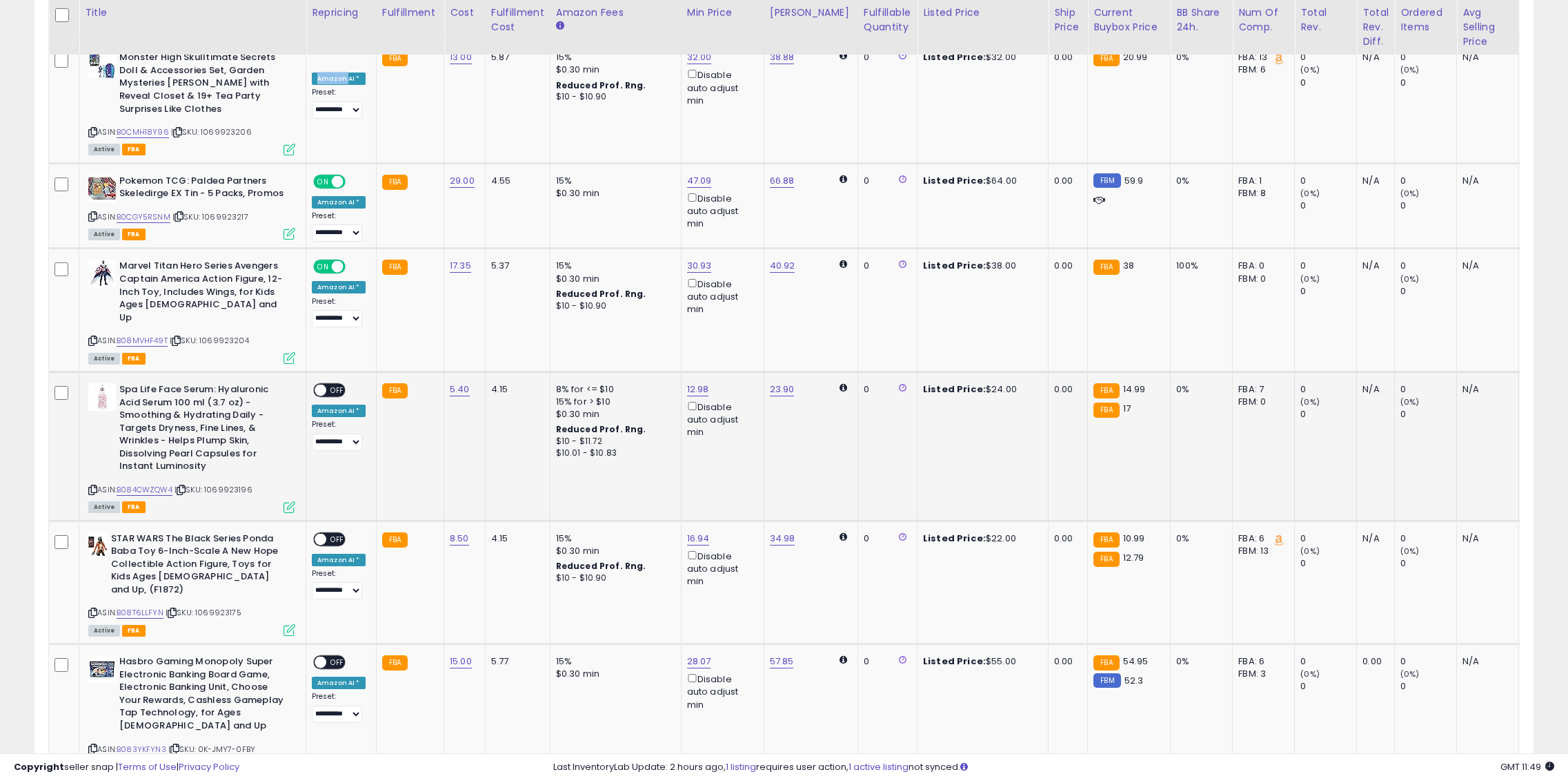
click at [326, 384] on span "OFF" at bounding box center [337, 390] width 22 height 12
click at [342, 533] on span "OFF" at bounding box center [337, 538] width 22 height 12
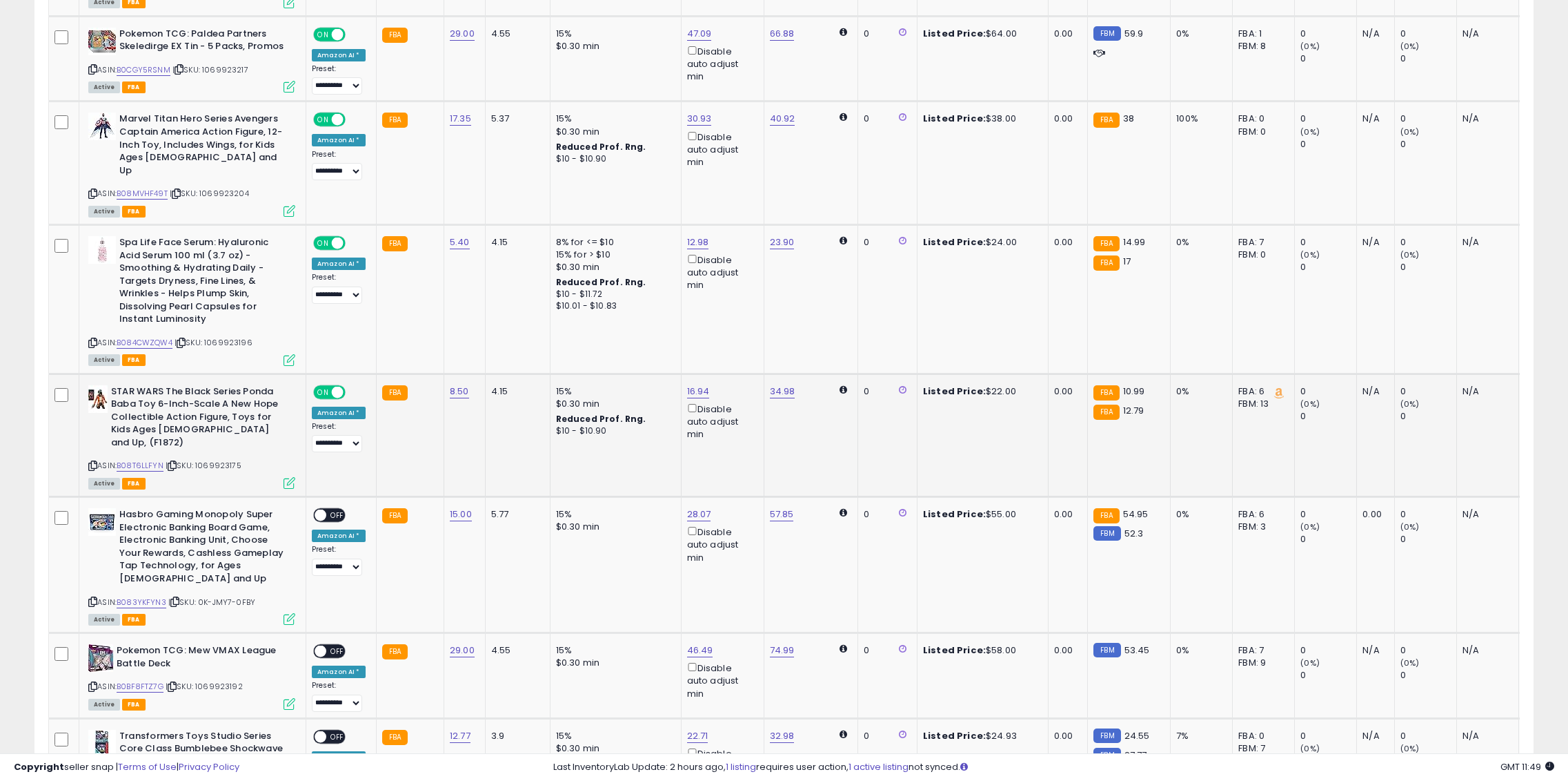
scroll to position [2374, 0]
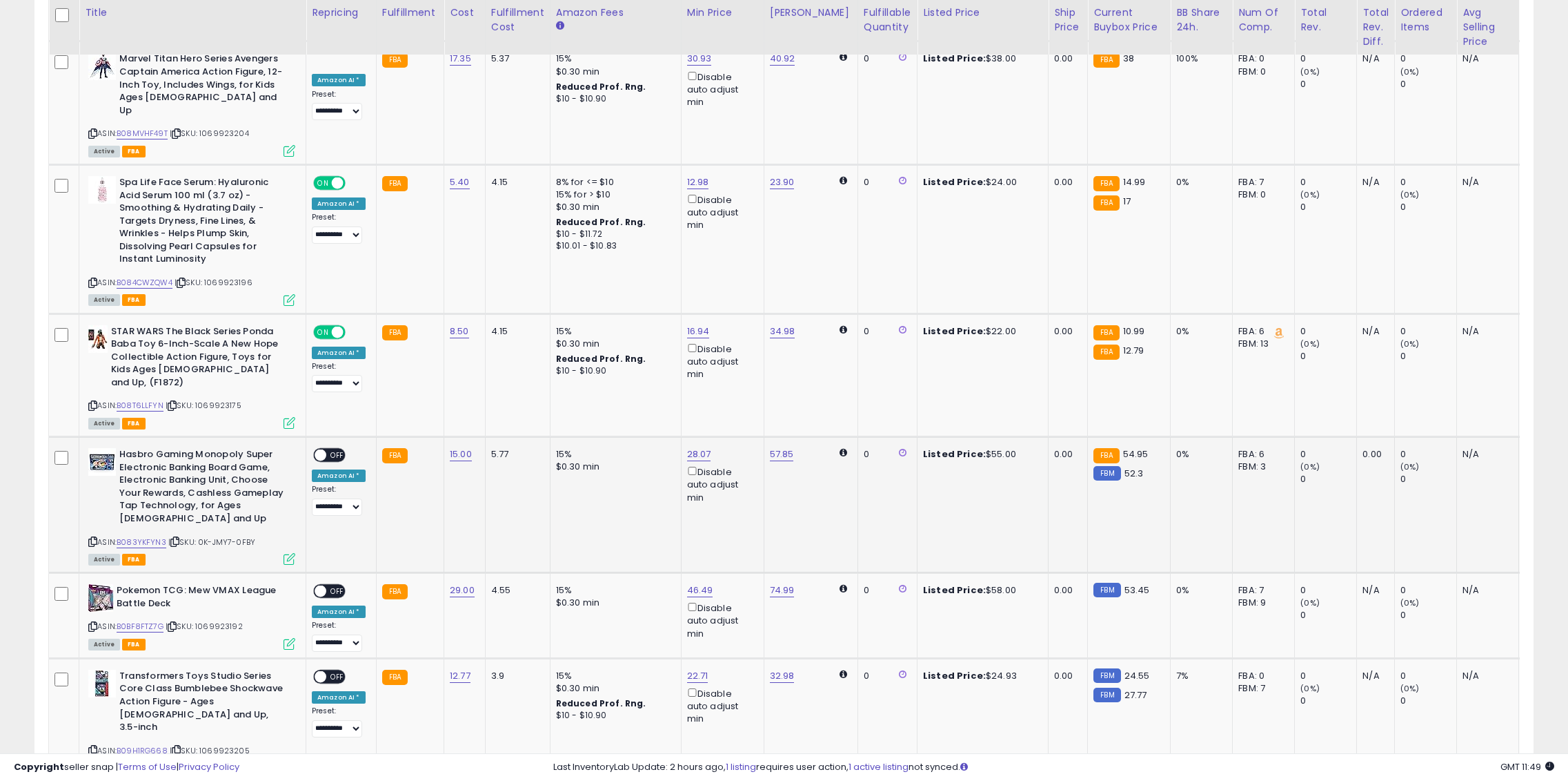
click at [326, 449] on span at bounding box center [320, 455] width 12 height 12
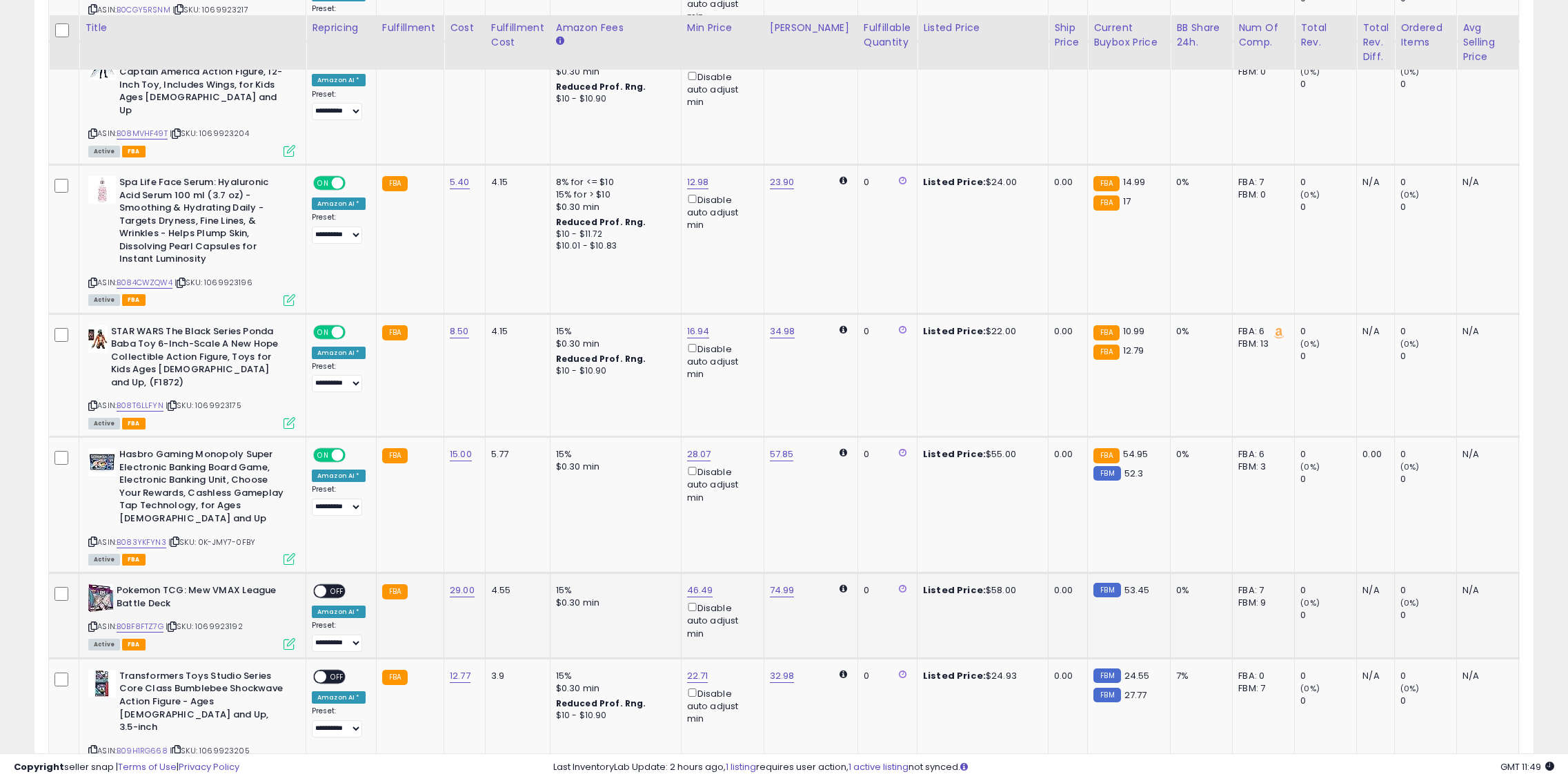
scroll to position [2500, 0]
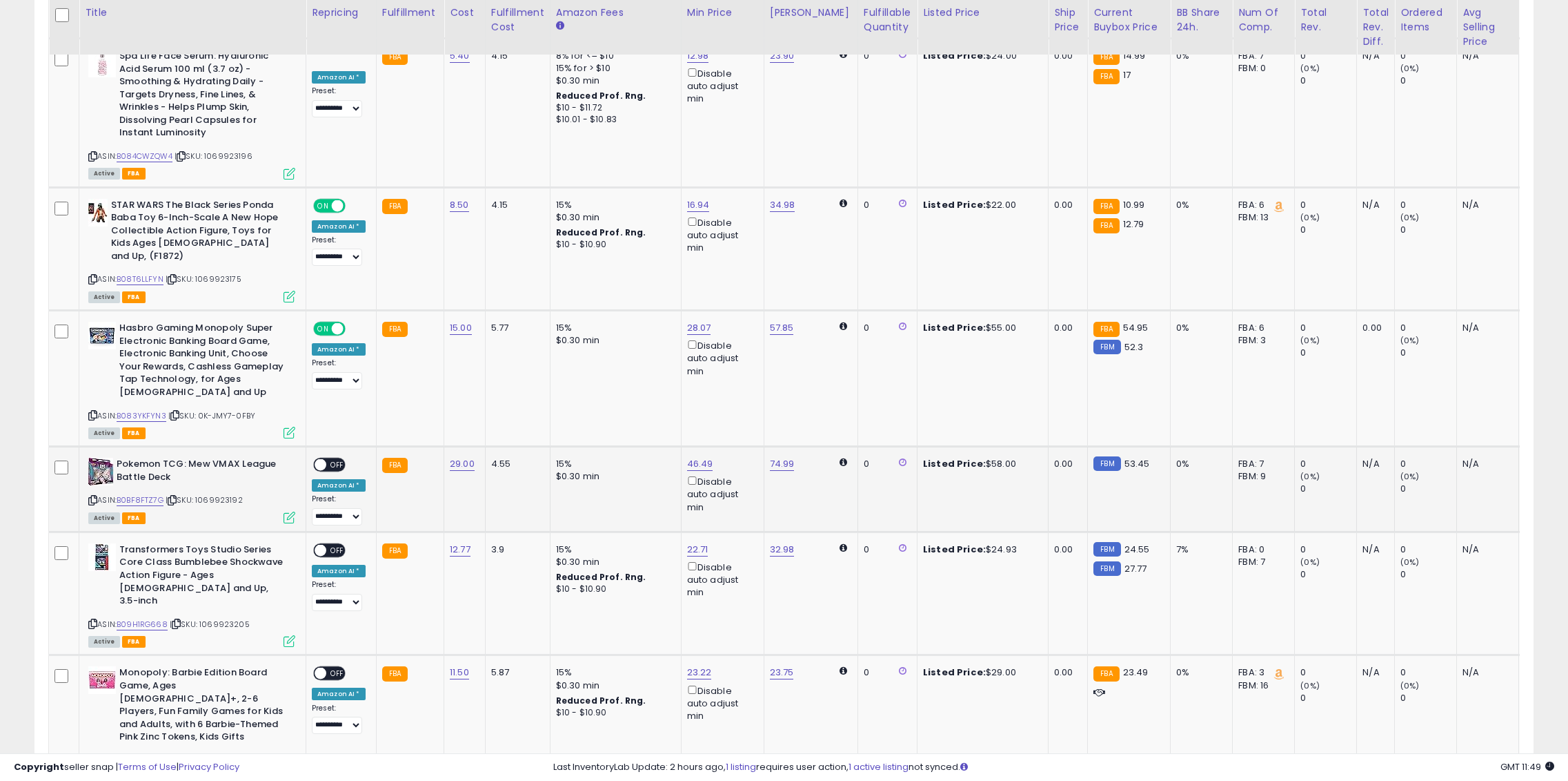
click at [334, 459] on span "OFF" at bounding box center [337, 465] width 22 height 12
click at [339, 543] on div "ON OFF" at bounding box center [330, 549] width 32 height 14
click at [335, 543] on div "ON OFF" at bounding box center [330, 549] width 32 height 14
click at [331, 544] on span "OFF" at bounding box center [337, 549] width 22 height 12
click at [330, 667] on div "ON OFF" at bounding box center [314, 673] width 32 height 12
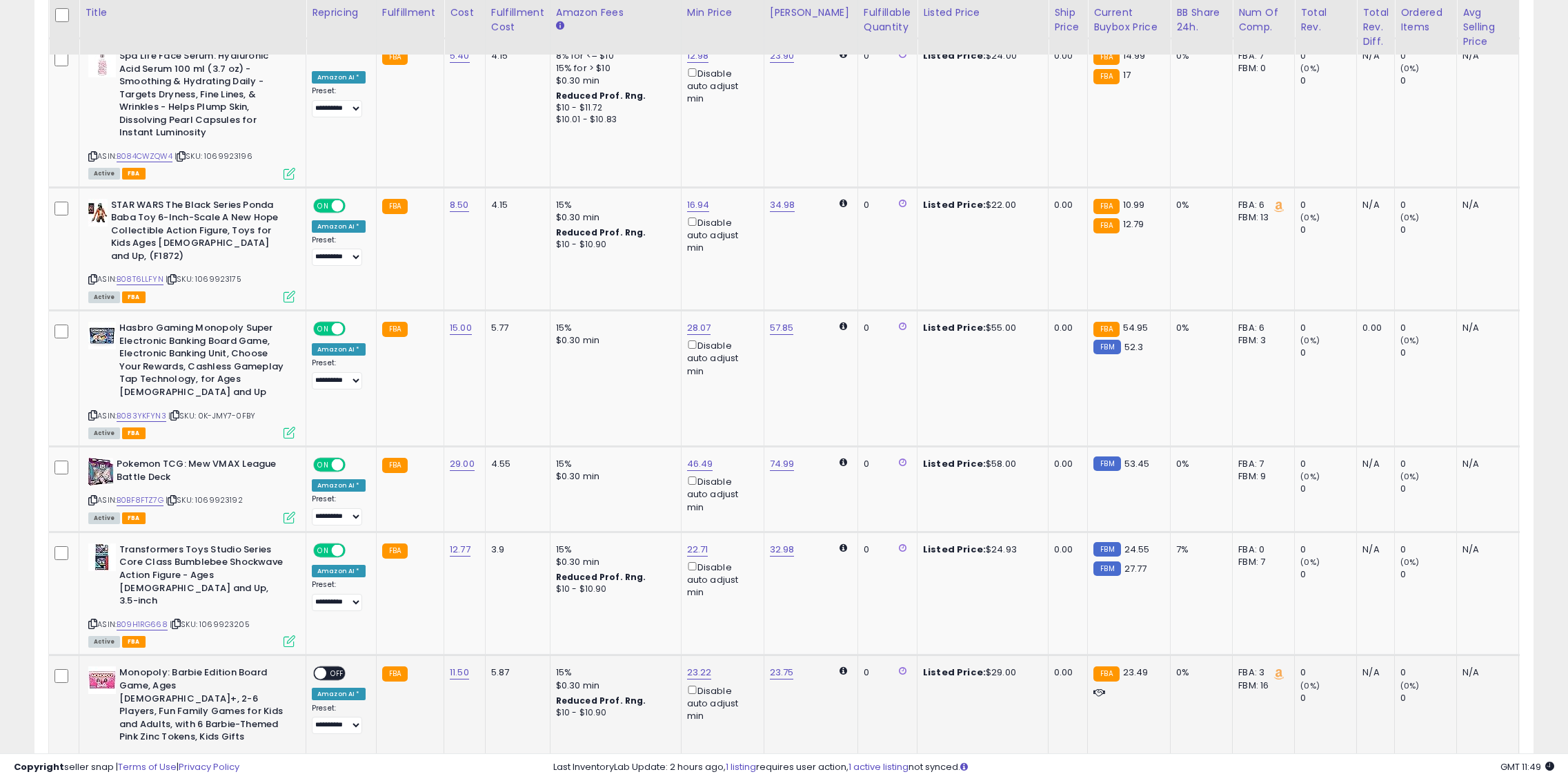
click at [333, 667] on span "OFF" at bounding box center [337, 673] width 22 height 12
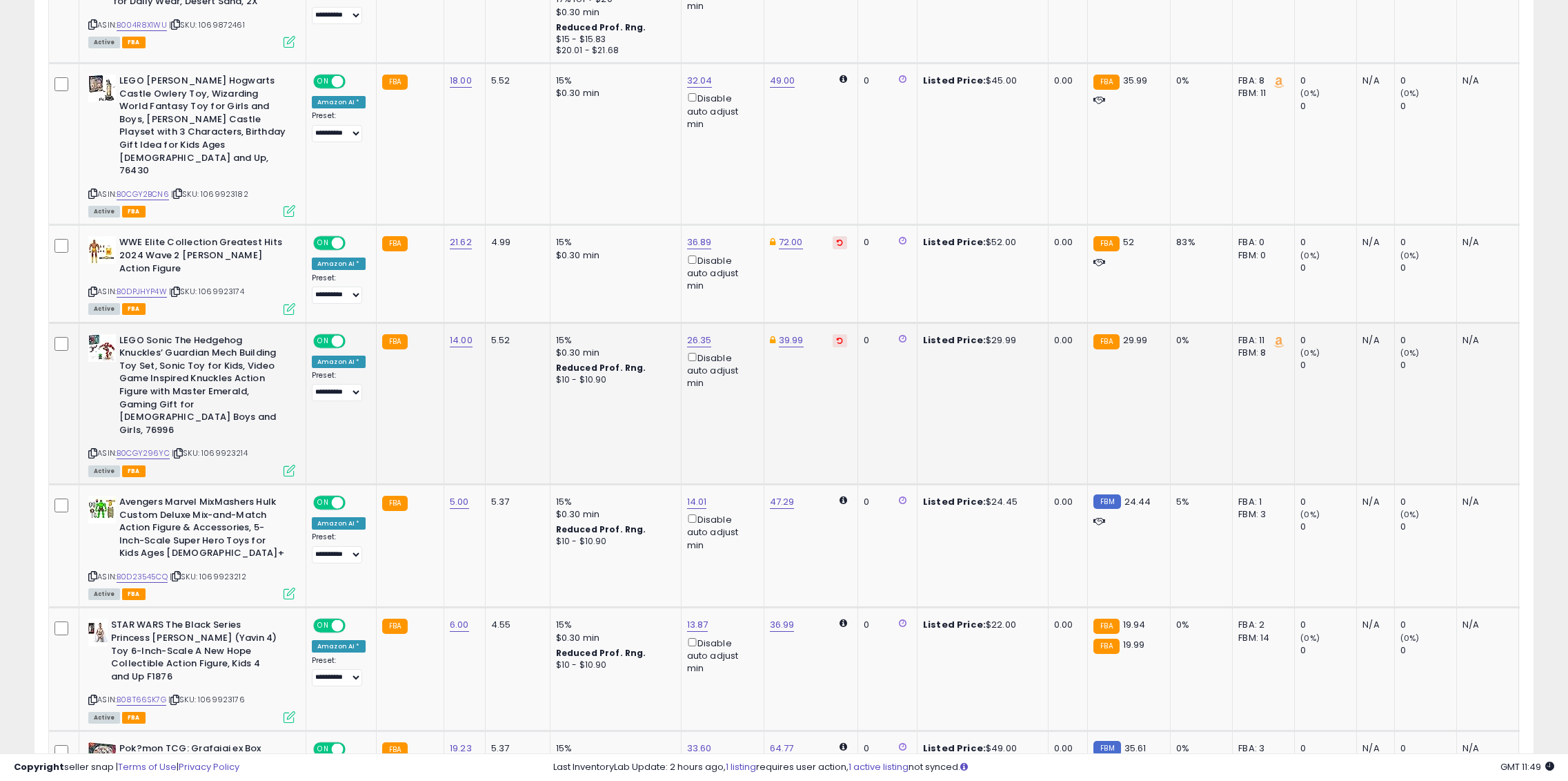
scroll to position [912, 0]
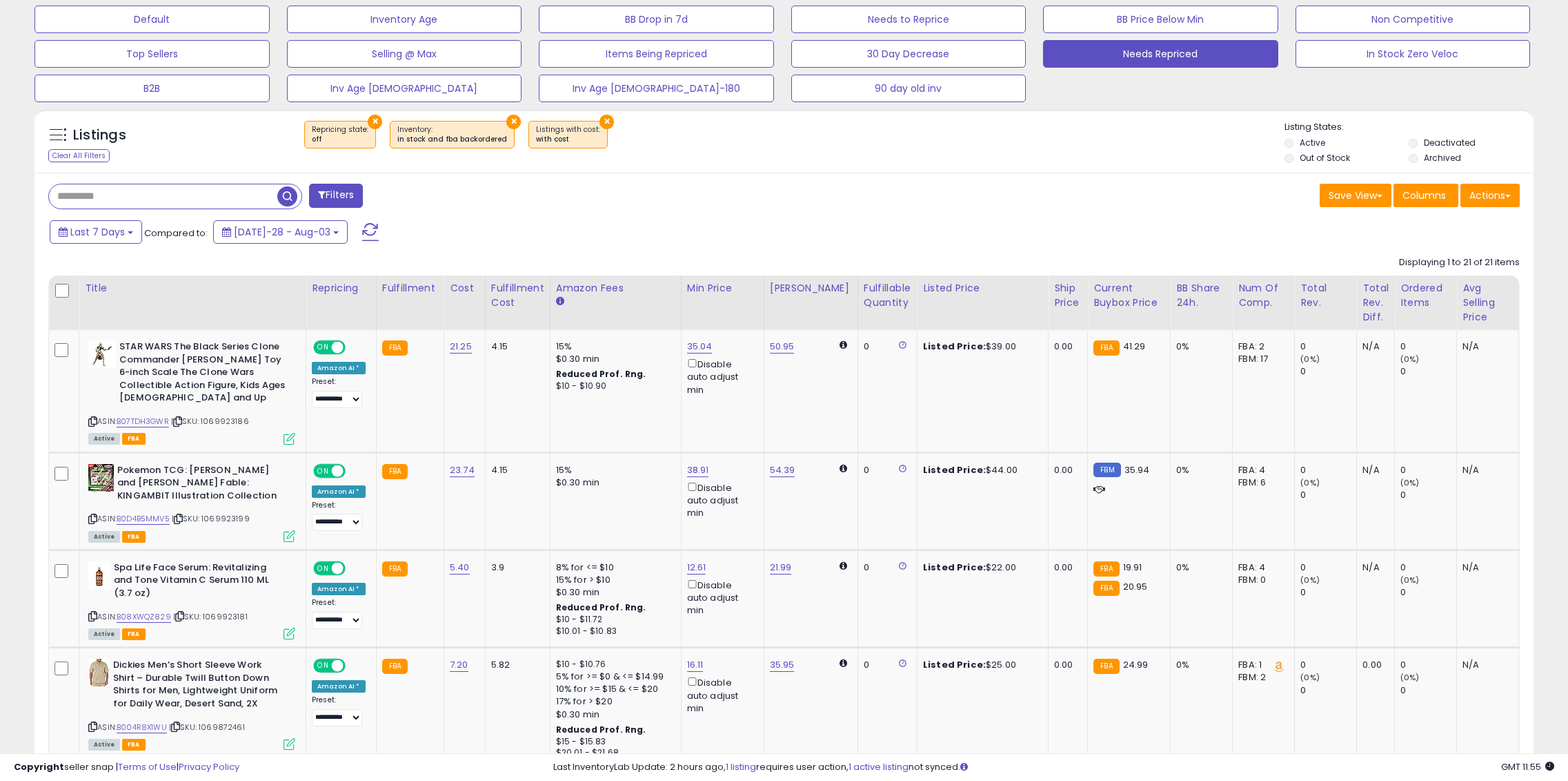
click at [362, 232] on span at bounding box center [370, 232] width 17 height 18
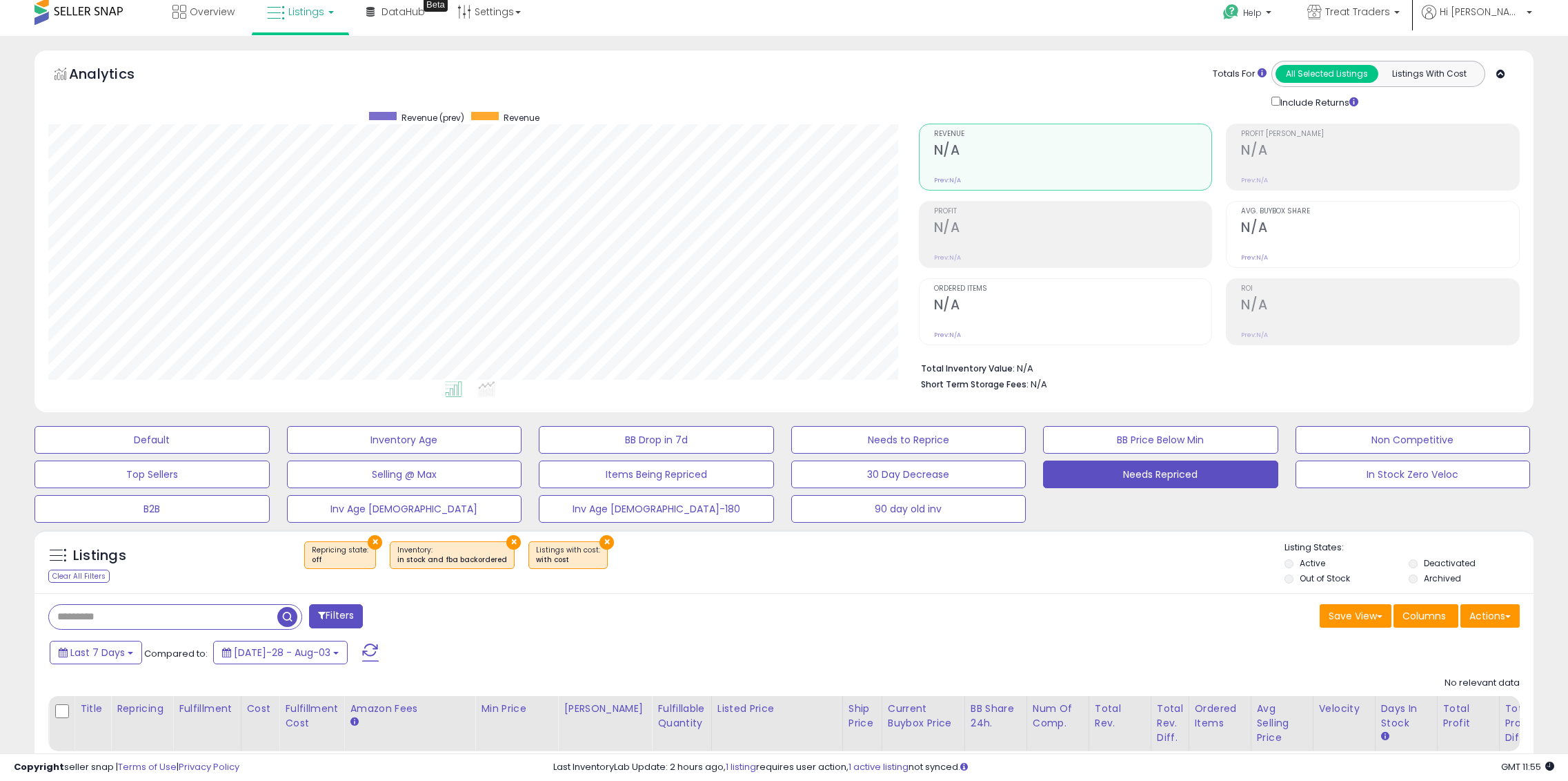
scroll to position [0, 0]
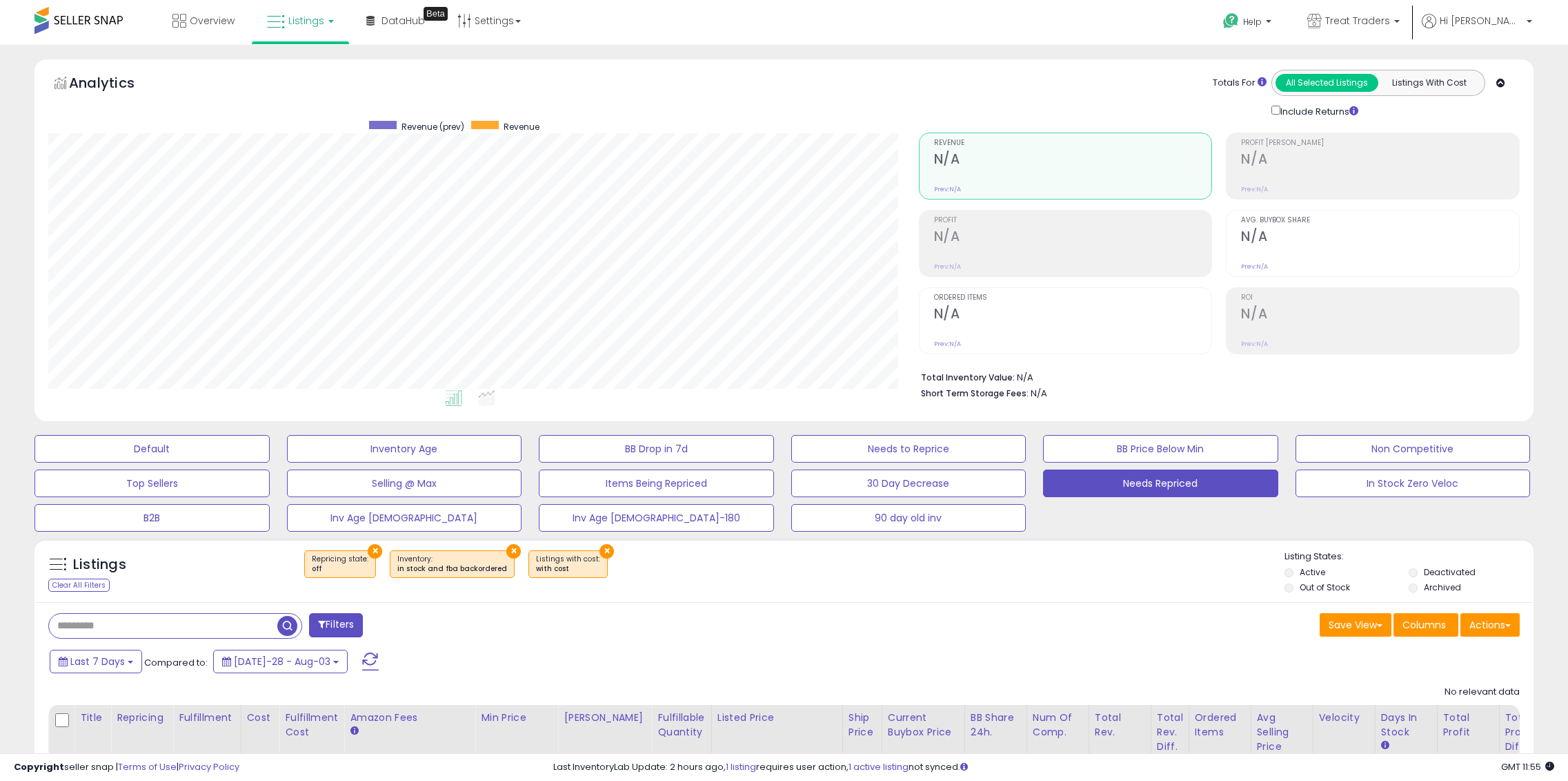
click at [320, 29] on link "Listings" at bounding box center [300, 20] width 87 height 42
click at [321, 131] on icon at bounding box center [312, 120] width 72 height 20
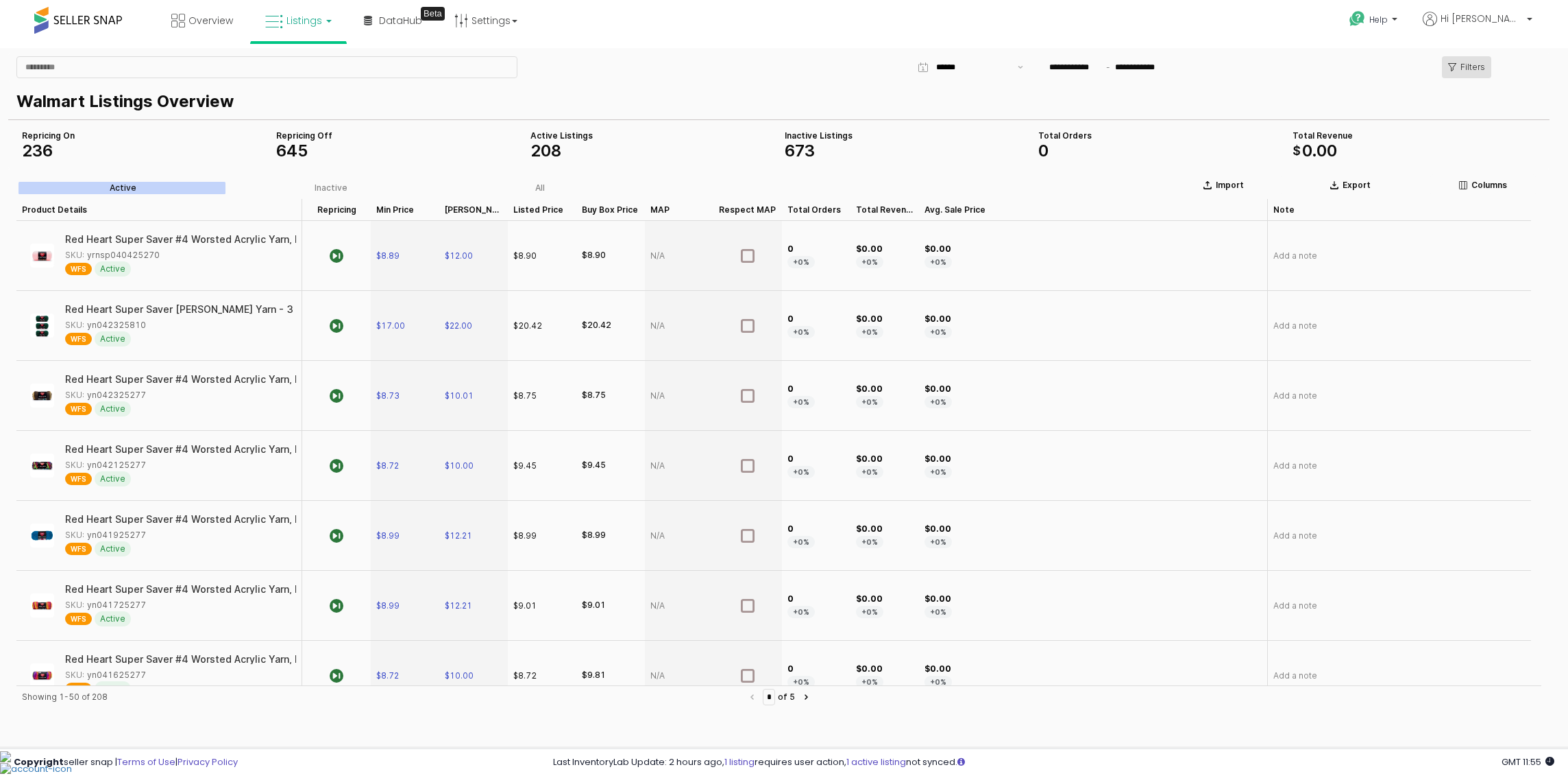
click at [1470, 72] on p "Filters" at bounding box center [1472, 67] width 24 height 11
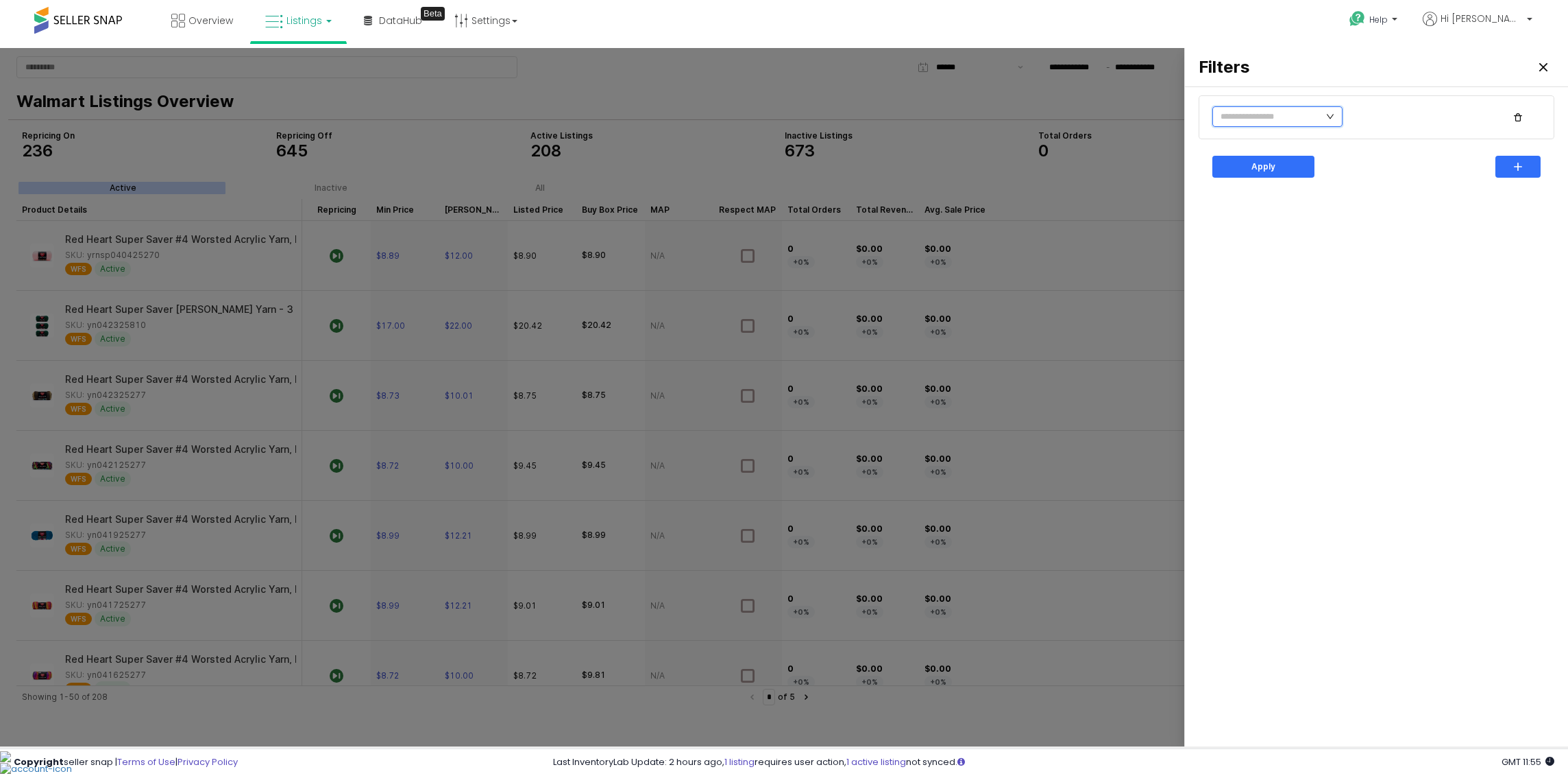
click at [1269, 117] on input "text" at bounding box center [1277, 116] width 131 height 20
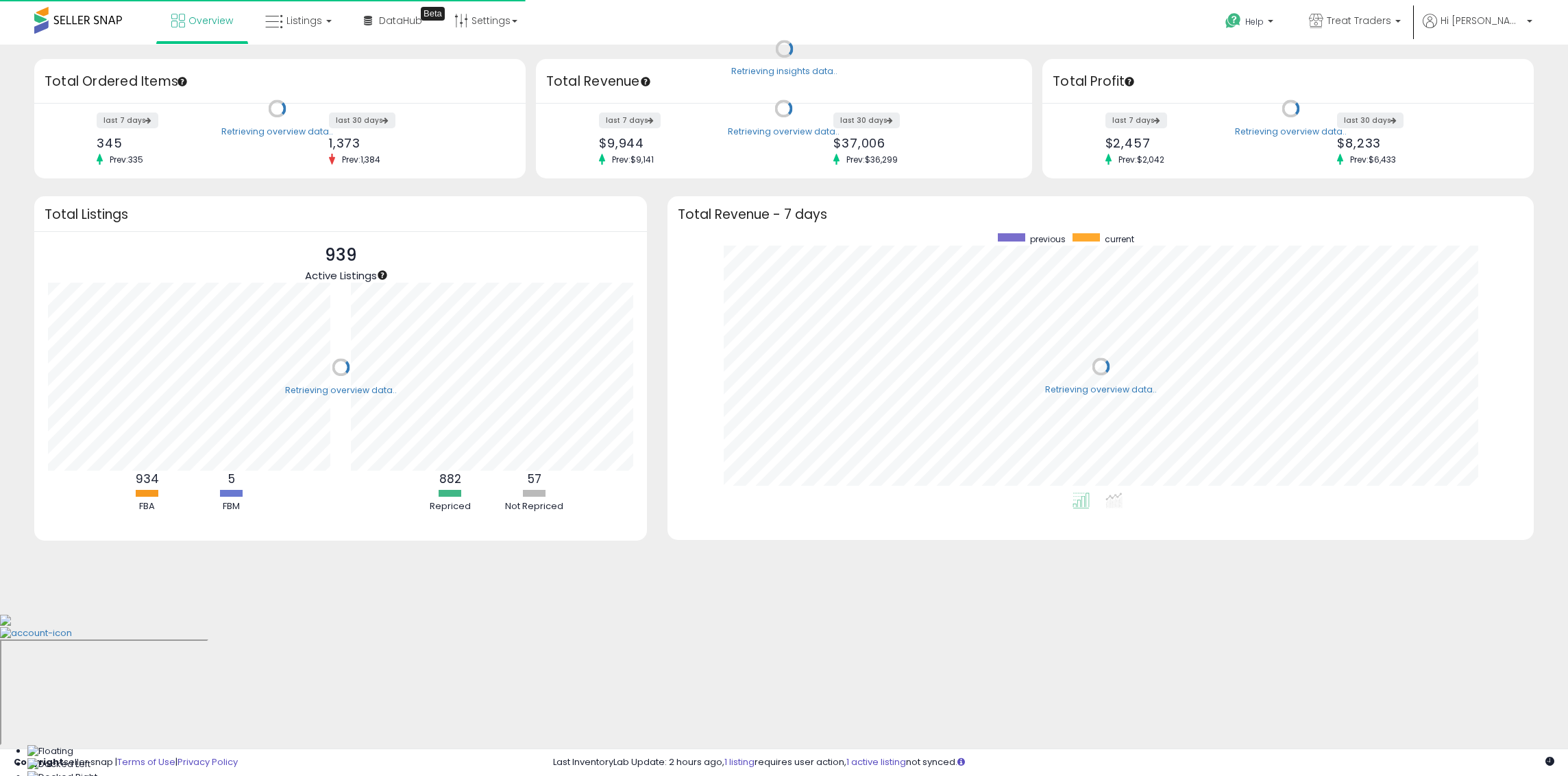
scroll to position [260, 839]
